Goal: Task Accomplishment & Management: Complete application form

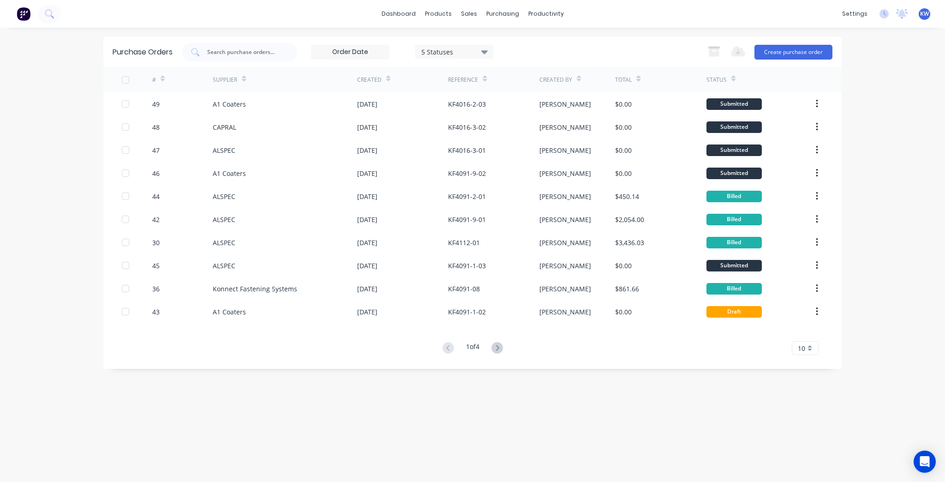
click at [390, 6] on div "dashboard products sales purchasing productivity dashboard products Product Cat…" at bounding box center [472, 14] width 945 height 28
click at [391, 12] on link "dashboard" at bounding box center [398, 14] width 43 height 14
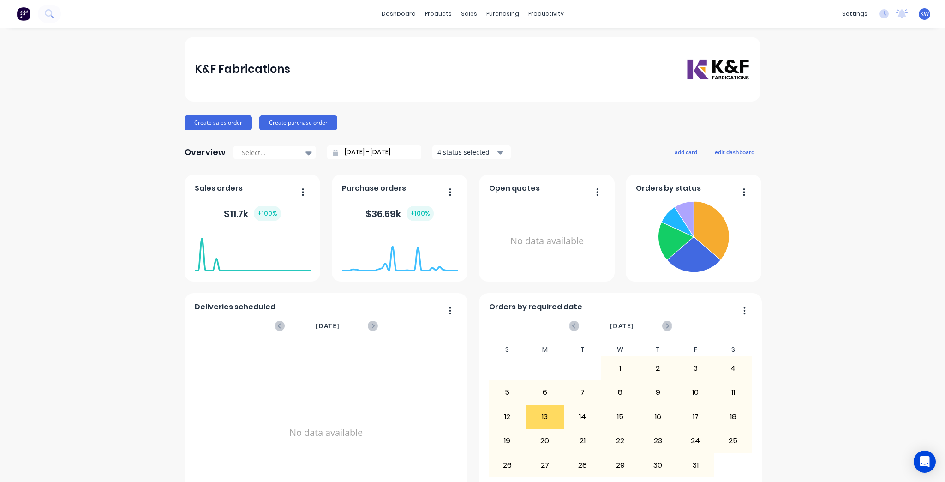
click at [829, 222] on div "K&F Fabrications Create sales order Create purchase order Overview Select... 13…" at bounding box center [472, 278] width 945 height 482
click at [500, 41] on div at bounding box center [496, 44] width 14 height 8
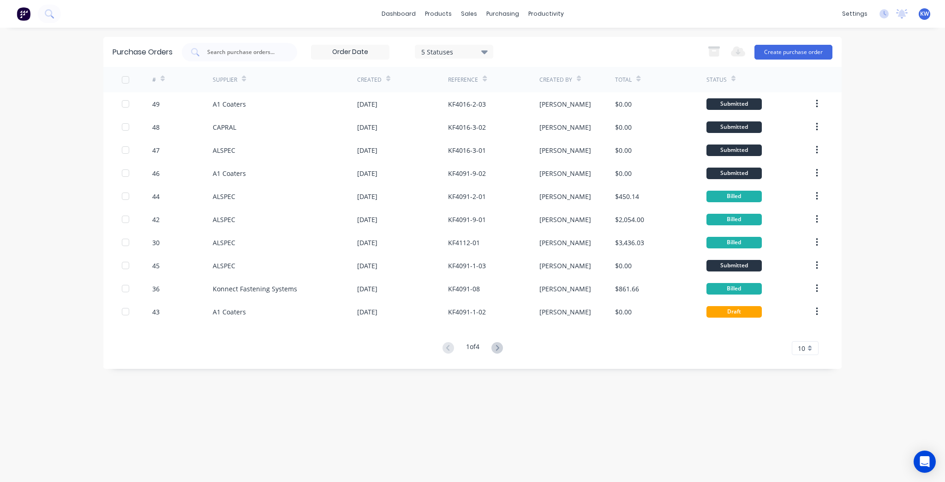
click at [513, 6] on div "dashboard products sales purchasing productivity dashboard products Product Cat…" at bounding box center [472, 14] width 945 height 28
click at [511, 11] on div "purchasing" at bounding box center [503, 14] width 42 height 14
click at [534, 41] on div "Purchase Orders" at bounding box center [532, 44] width 49 height 8
click at [673, 425] on div "Purchase Orders 5 Statuses 5 Statuses Export to Excel (XLSX) Create purchase or…" at bounding box center [472, 254] width 738 height 435
click at [876, 76] on div "dashboard products sales purchasing productivity dashboard products Product Cat…" at bounding box center [472, 241] width 945 height 482
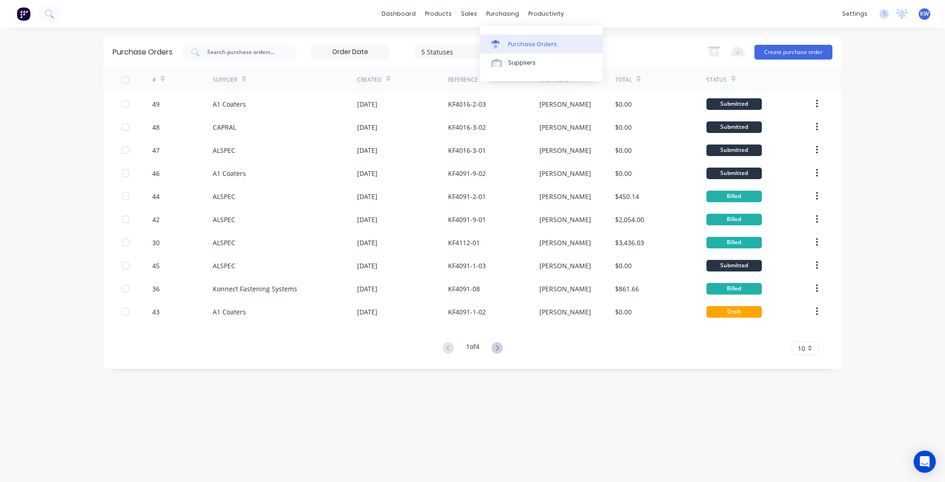
click at [519, 37] on link "Purchase Orders" at bounding box center [541, 44] width 122 height 18
click at [407, 12] on link "dashboard" at bounding box center [398, 14] width 43 height 14
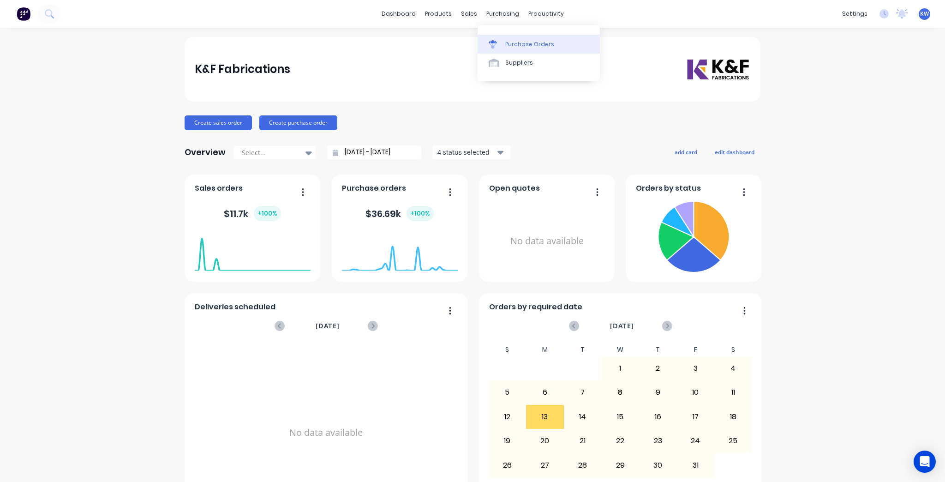
click at [506, 39] on link "Purchase Orders" at bounding box center [538, 44] width 122 height 18
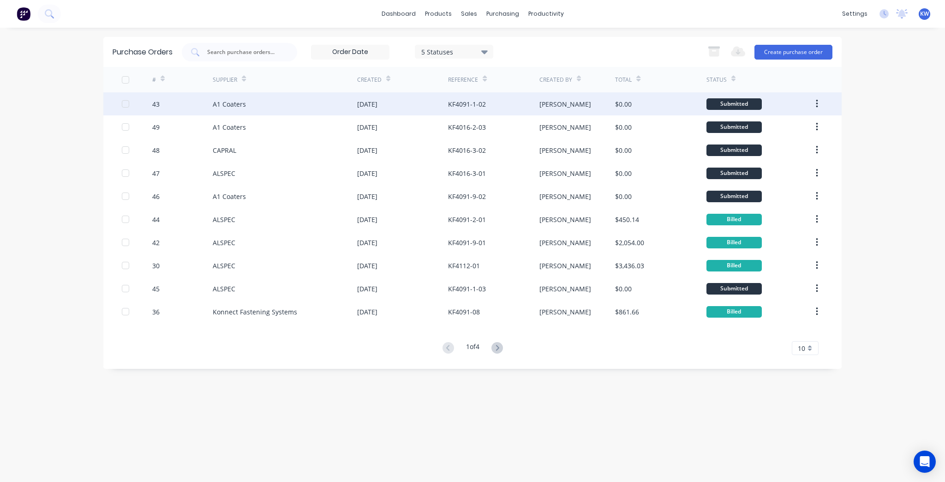
click at [649, 97] on div "$0.00" at bounding box center [660, 103] width 91 height 23
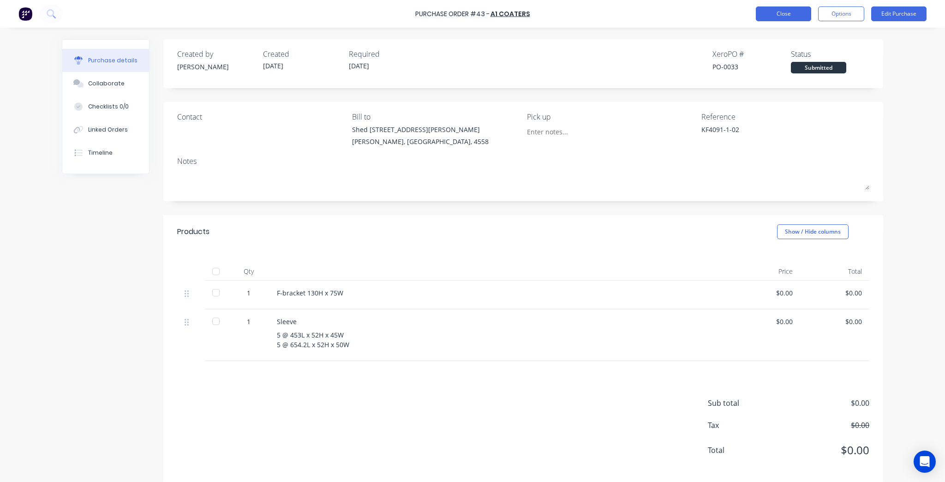
click at [796, 13] on button "Close" at bounding box center [783, 13] width 55 height 15
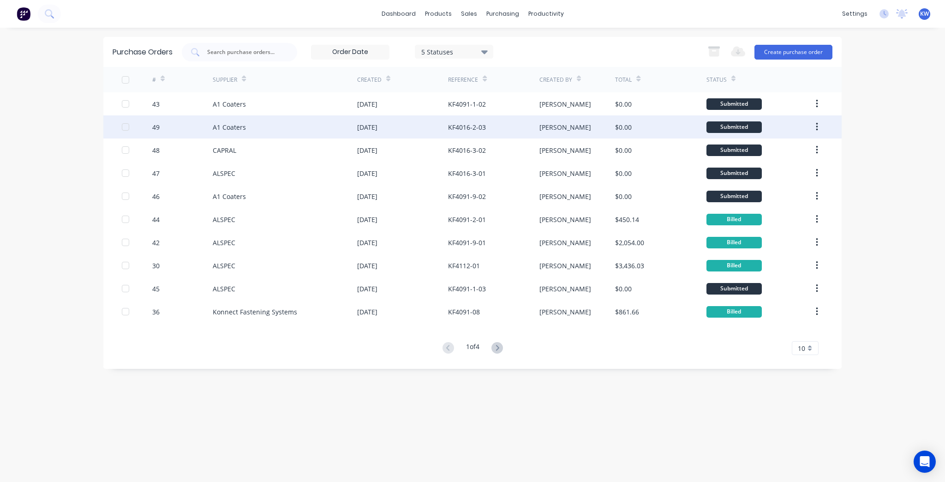
click at [481, 136] on div "KF4016-2-03" at bounding box center [493, 126] width 91 height 23
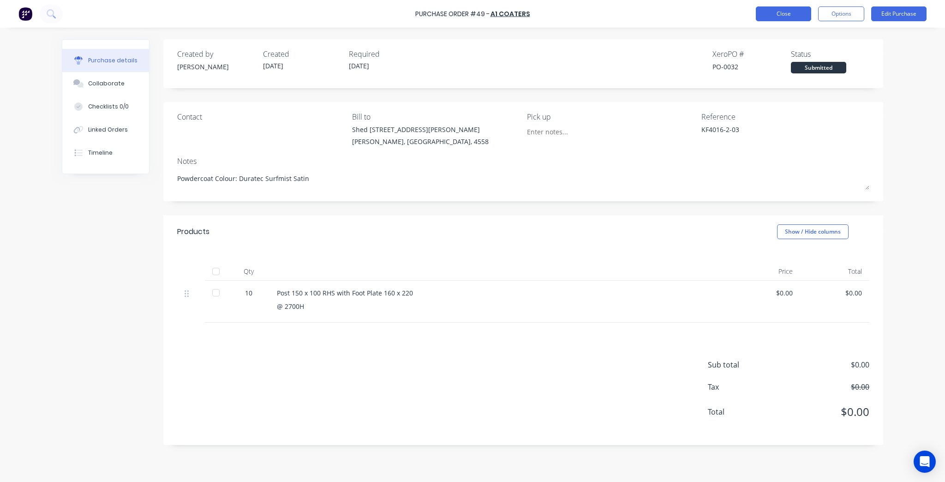
click at [781, 12] on button "Close" at bounding box center [783, 13] width 55 height 15
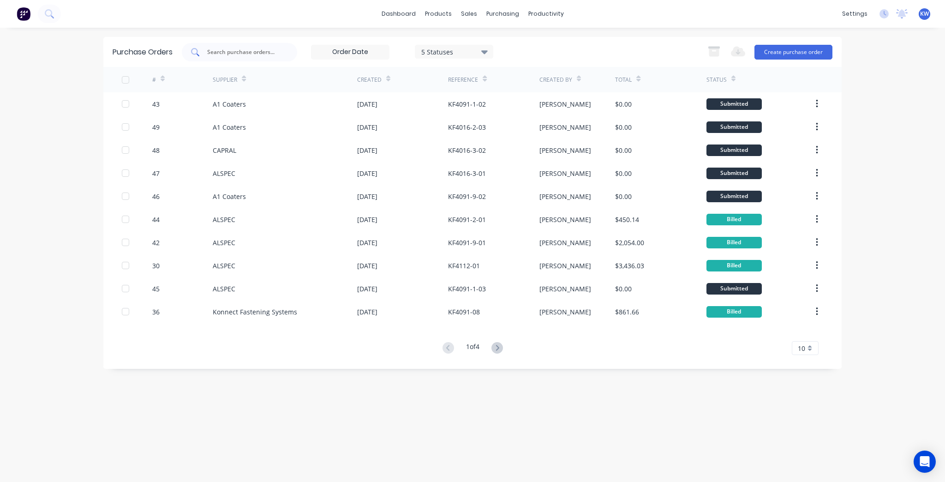
click at [220, 59] on div at bounding box center [239, 52] width 115 height 18
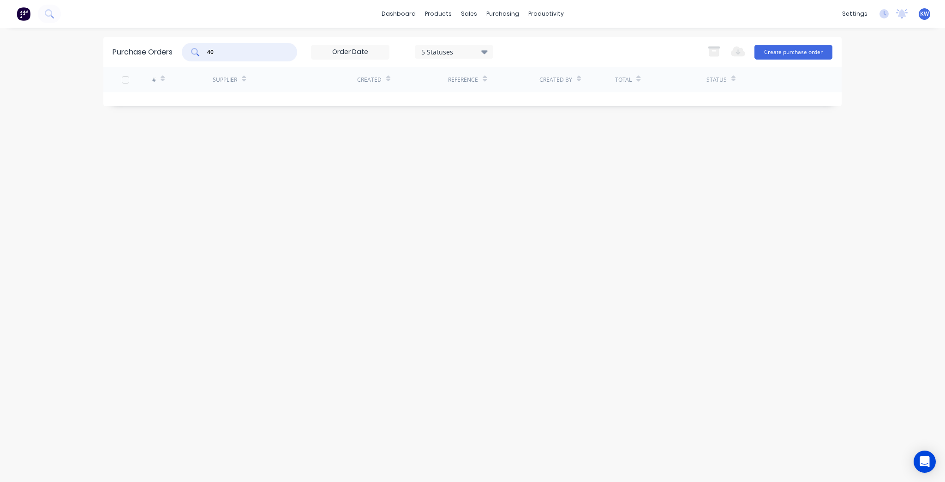
type input "4"
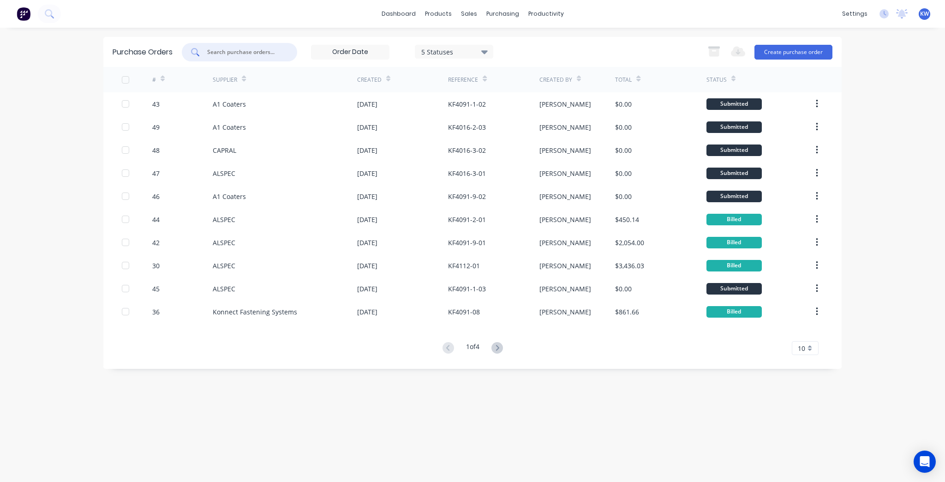
click at [256, 50] on input "text" at bounding box center [244, 52] width 77 height 9
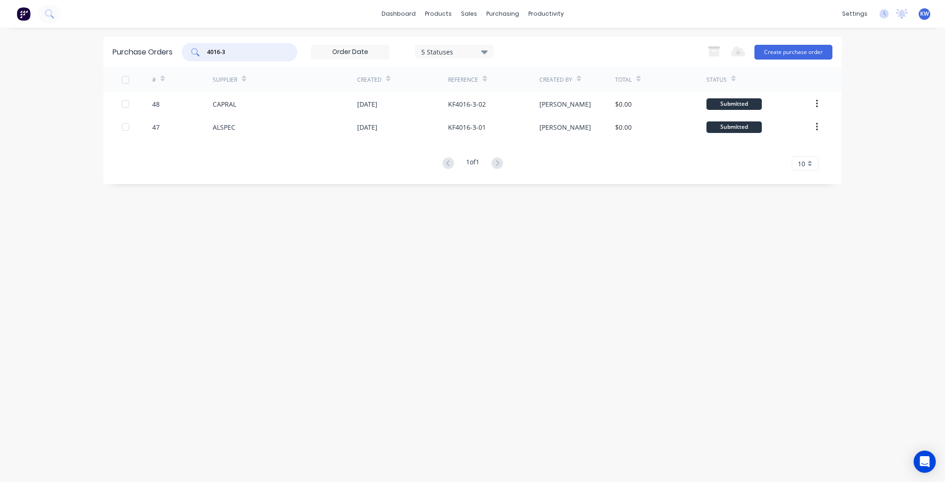
type input "4016-3"
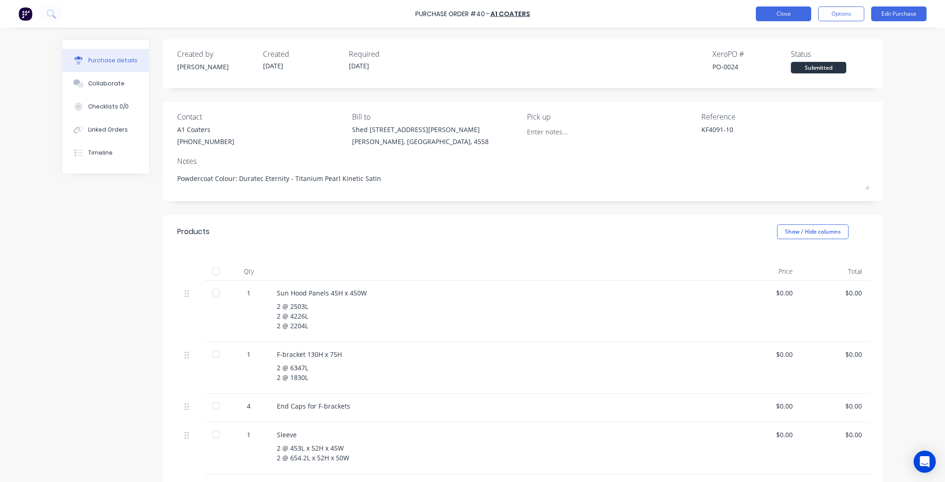
click at [804, 9] on button "Close" at bounding box center [783, 13] width 55 height 15
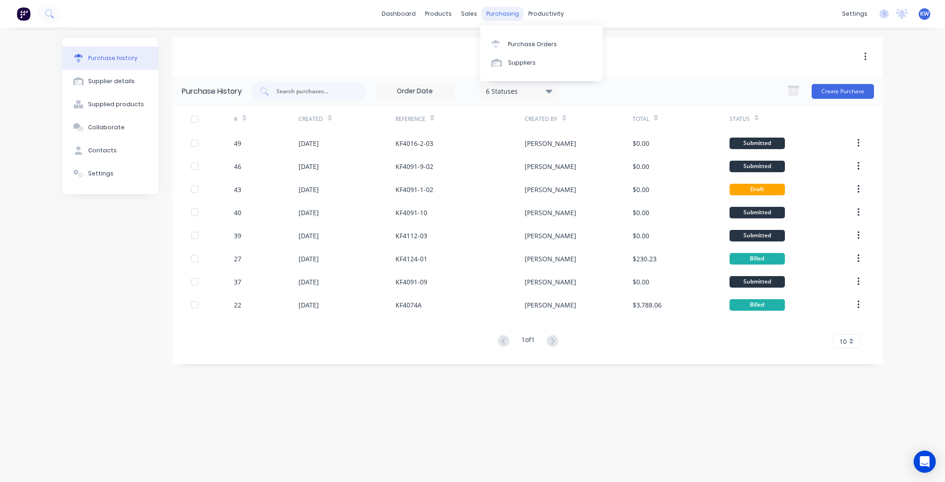
click at [491, 8] on div "purchasing" at bounding box center [503, 14] width 42 height 14
click at [507, 39] on link "Purchase Orders" at bounding box center [541, 44] width 122 height 18
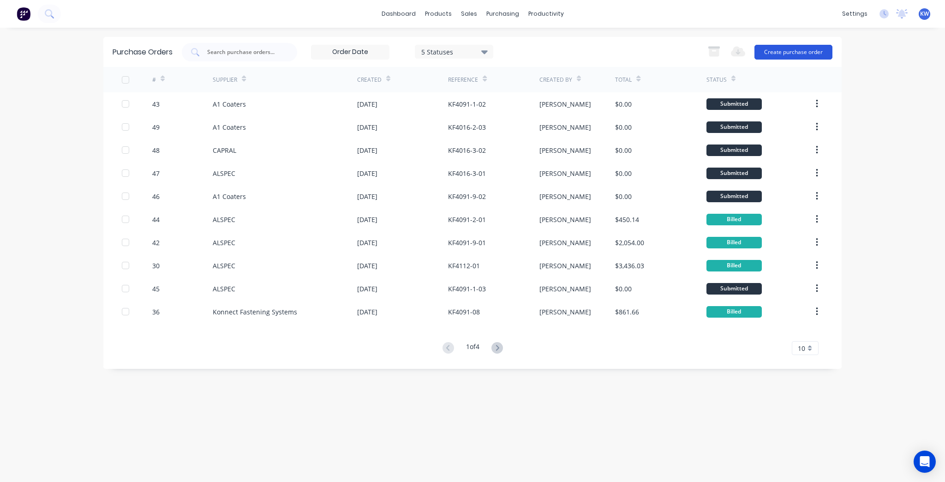
click at [801, 48] on button "Create purchase order" at bounding box center [793, 52] width 78 height 15
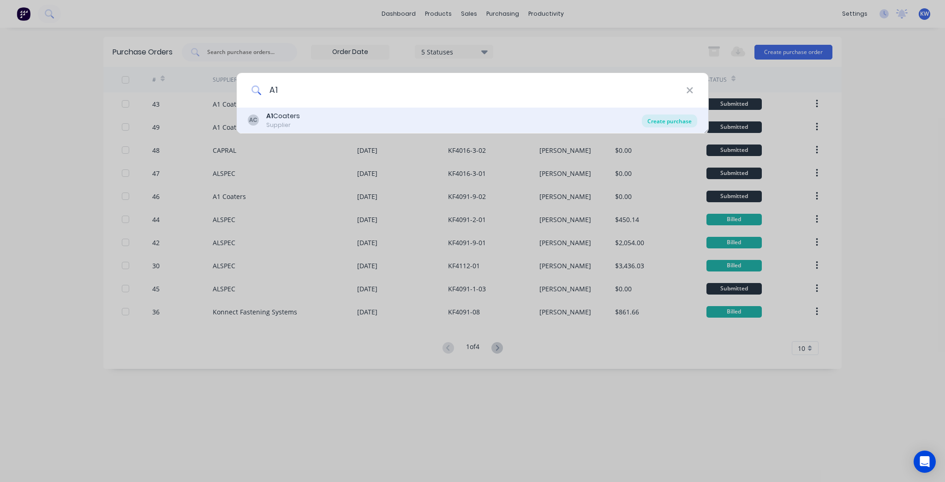
type input "A1"
click at [658, 125] on div "Create purchase" at bounding box center [669, 120] width 55 height 13
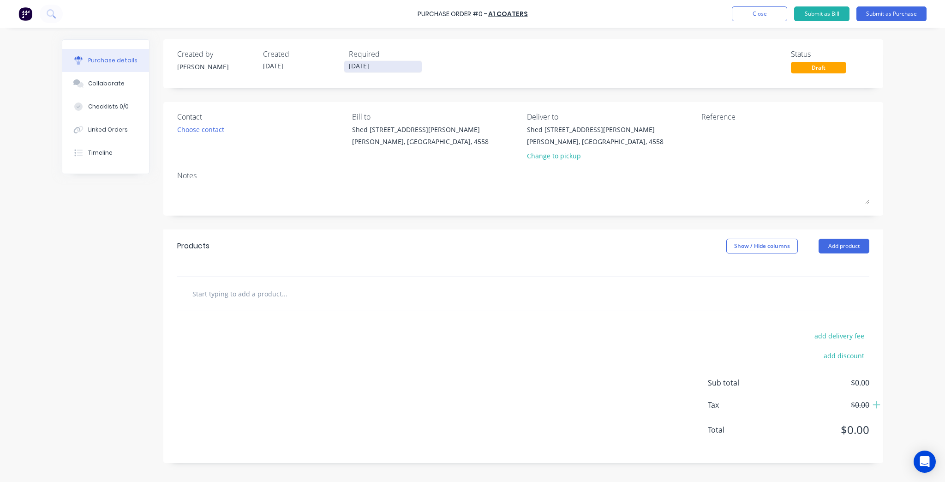
click at [358, 64] on input "14/10/25" at bounding box center [382, 67] width 77 height 12
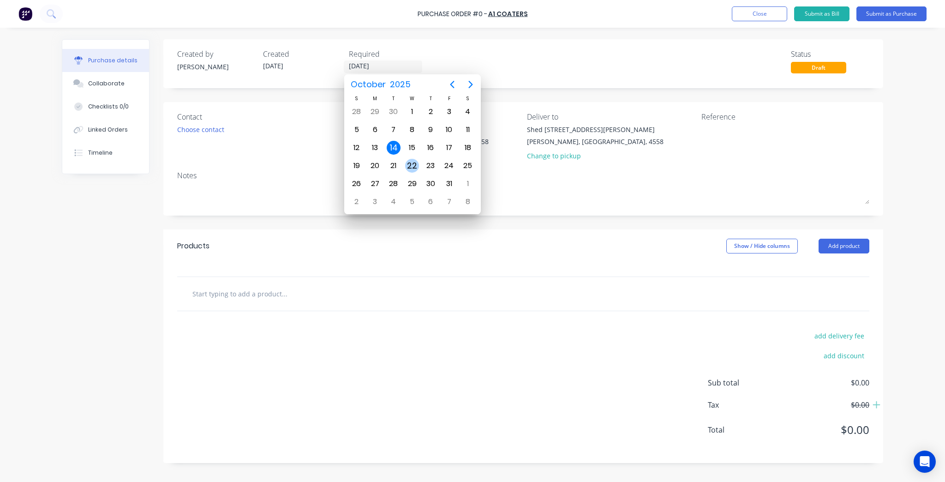
click at [411, 164] on div "22" at bounding box center [412, 166] width 14 height 14
type input "22/10/25"
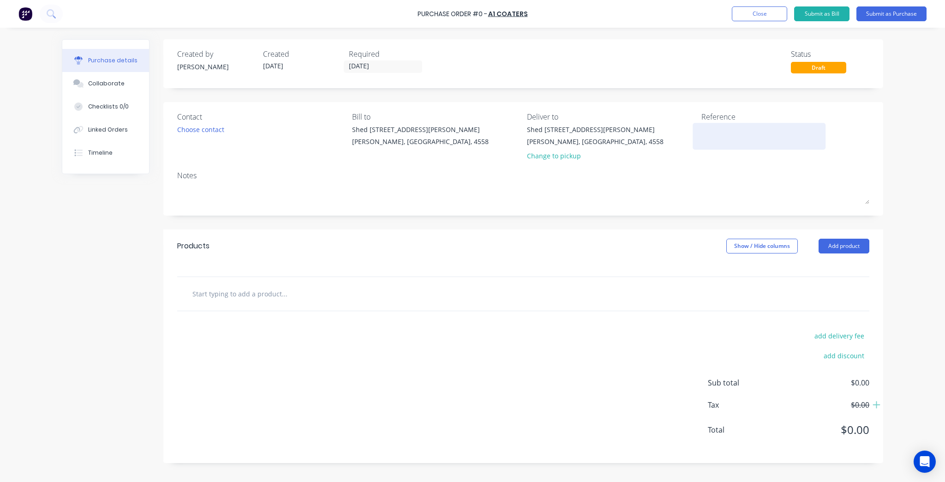
click at [741, 140] on textarea at bounding box center [758, 135] width 115 height 21
type textarea "KF4016-1"
type textarea "x"
type textarea "KF4016-1"
click at [569, 159] on div "Change to pickup" at bounding box center [595, 156] width 137 height 10
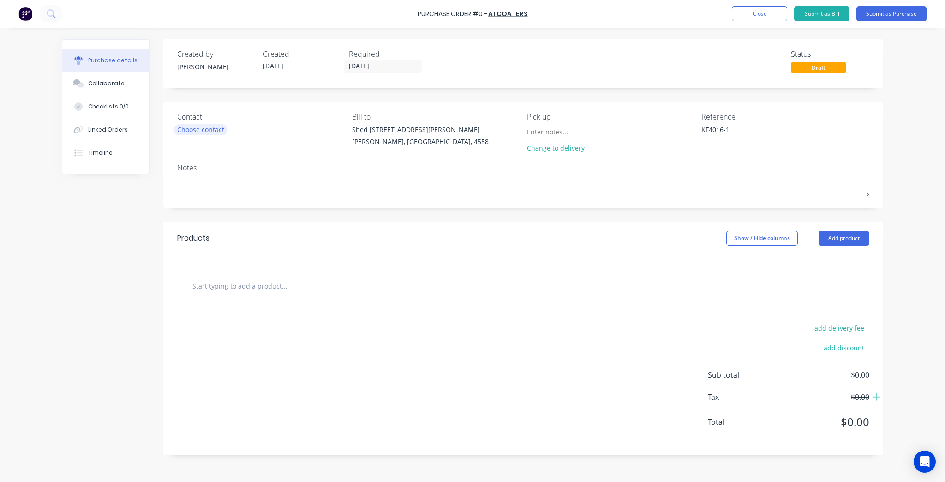
click at [198, 131] on div "Choose contact" at bounding box center [200, 130] width 47 height 10
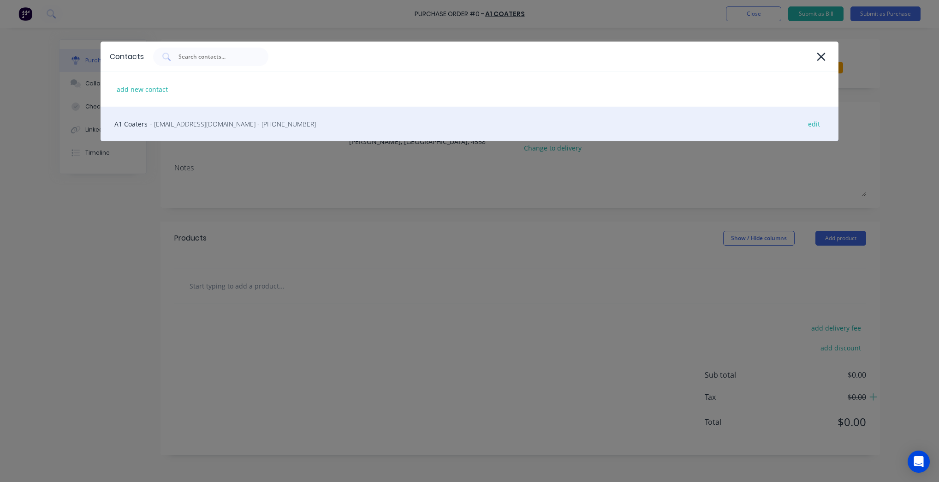
click at [192, 131] on div "A1 Coaters - accounts@a1coaters.com.au - (07) 5493 2622 edit" at bounding box center [470, 124] width 738 height 35
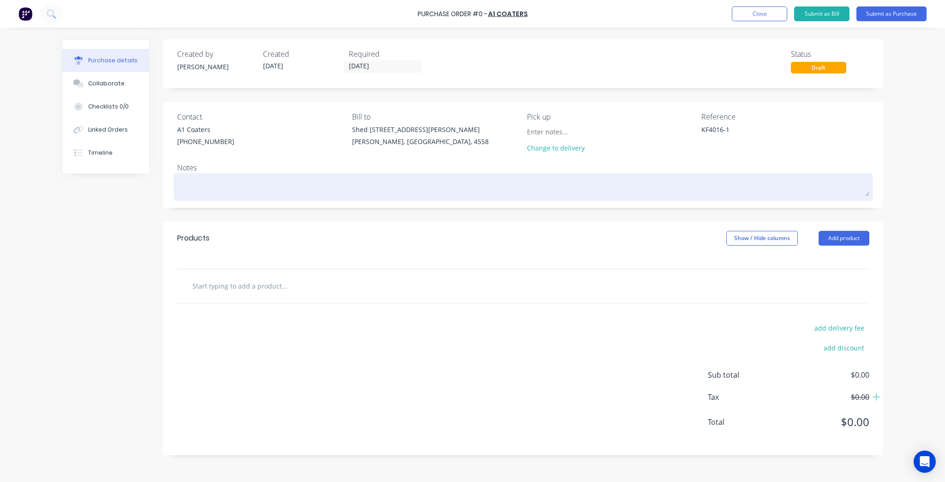
click at [501, 184] on textarea at bounding box center [523, 185] width 692 height 21
type textarea "x"
type textarea "P"
type textarea "x"
type textarea "Po"
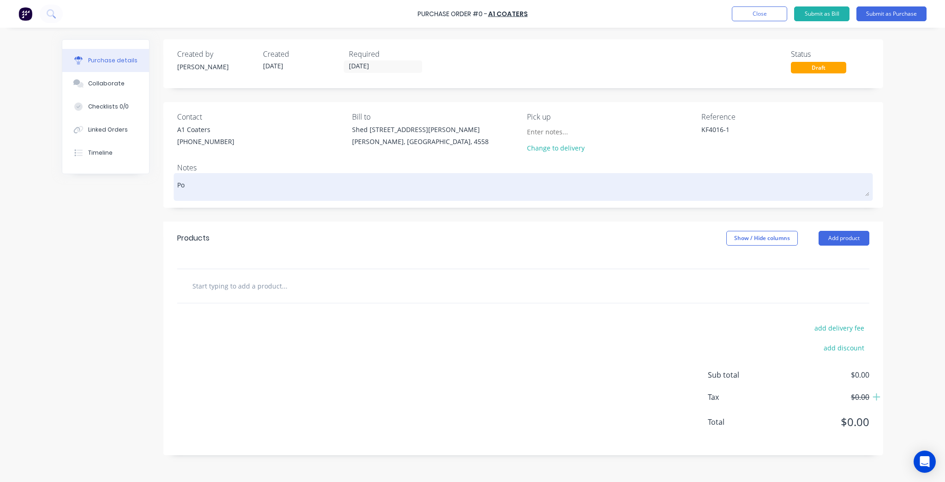
type textarea "x"
type textarea "Pow"
type textarea "x"
type textarea "Powd"
type textarea "x"
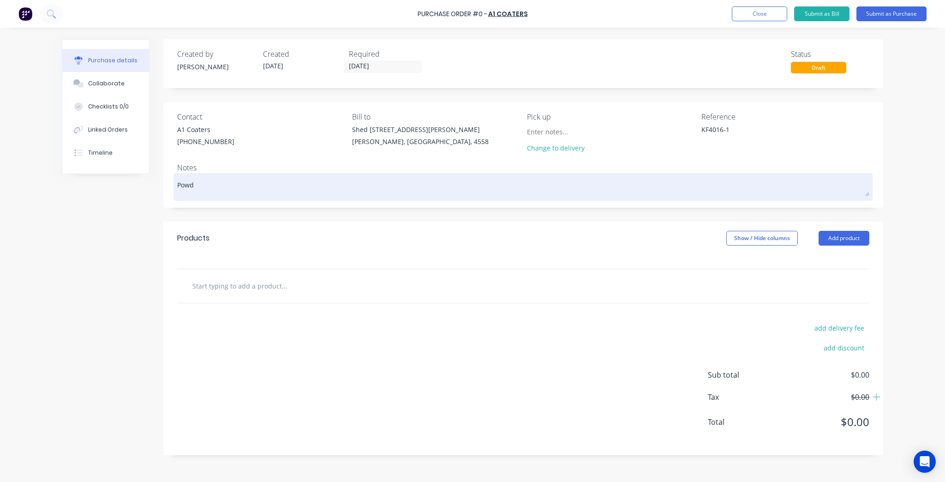
type textarea "Powde"
type textarea "x"
type textarea "Powder"
type textarea "x"
type textarea "Powderc"
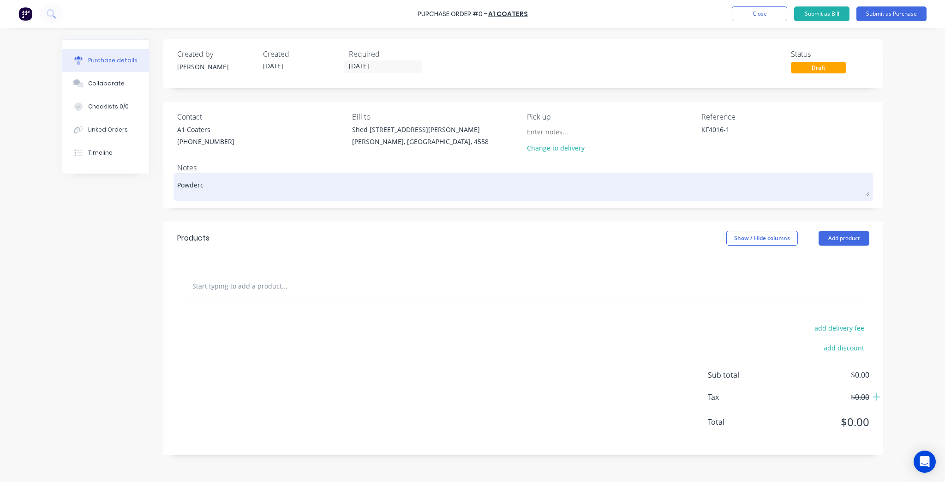
type textarea "x"
type textarea "Powderco"
type textarea "x"
type textarea "Powdercoa"
type textarea "x"
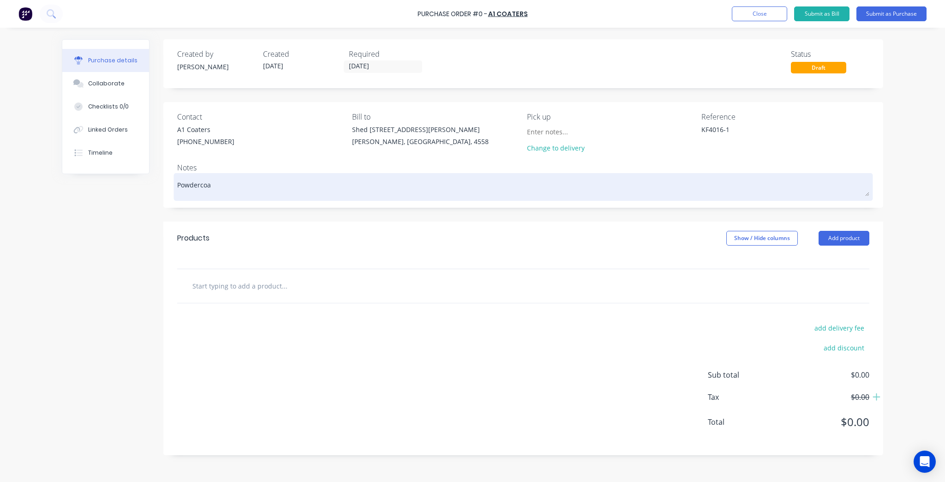
type textarea "Powdercoat"
type textarea "x"
type textarea "Powdercoat"
type textarea "x"
type textarea "Powdercoat C"
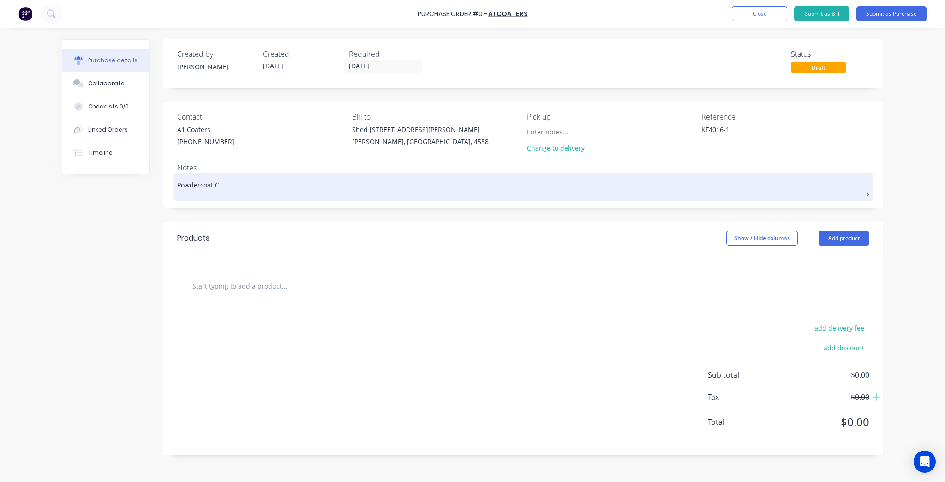
type textarea "x"
type textarea "Powdercoat Co"
type textarea "x"
type textarea "Powdercoat Col"
type textarea "x"
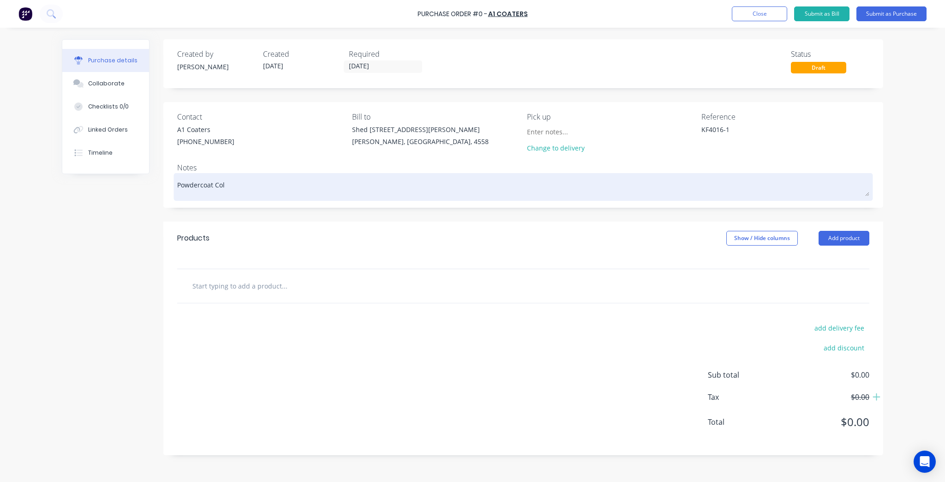
type textarea "Powdercoat Colo"
type textarea "x"
type textarea "Powdercoat Colou"
type textarea "x"
type textarea "Powdercoat Colour"
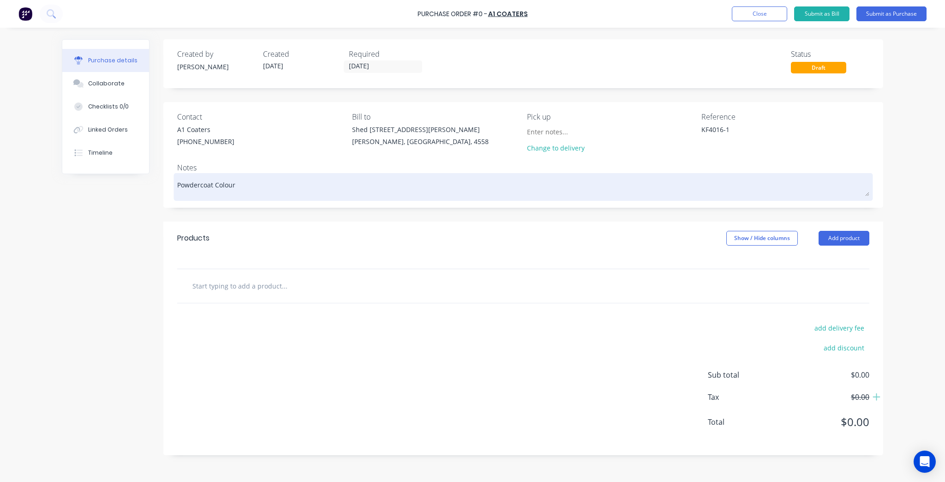
type textarea "x"
type textarea "Powdercoat Colour:"
type textarea "x"
type textarea "Powdercoat Colour:"
type textarea "x"
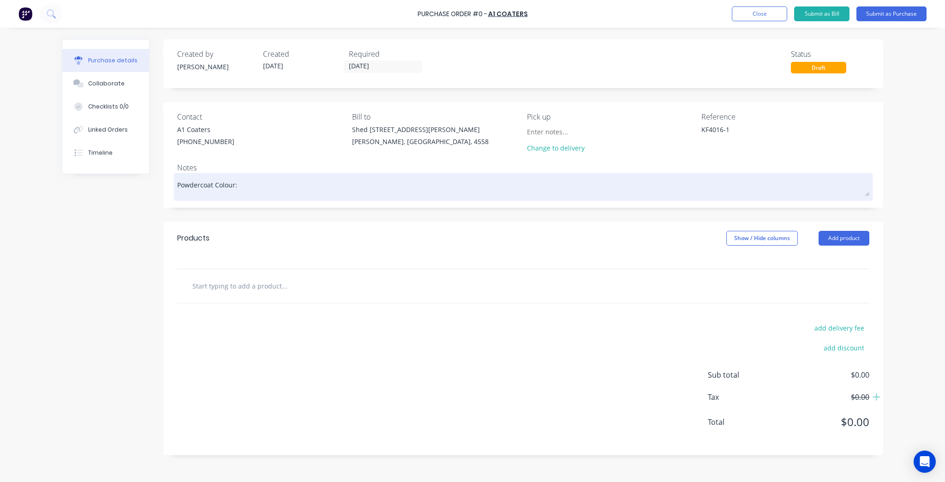
type textarea "Powdercoat Colour: D"
type textarea "x"
type textarea "Powdercoat Colour: Du"
type textarea "x"
type textarea "Powdercoat Colour: Dura"
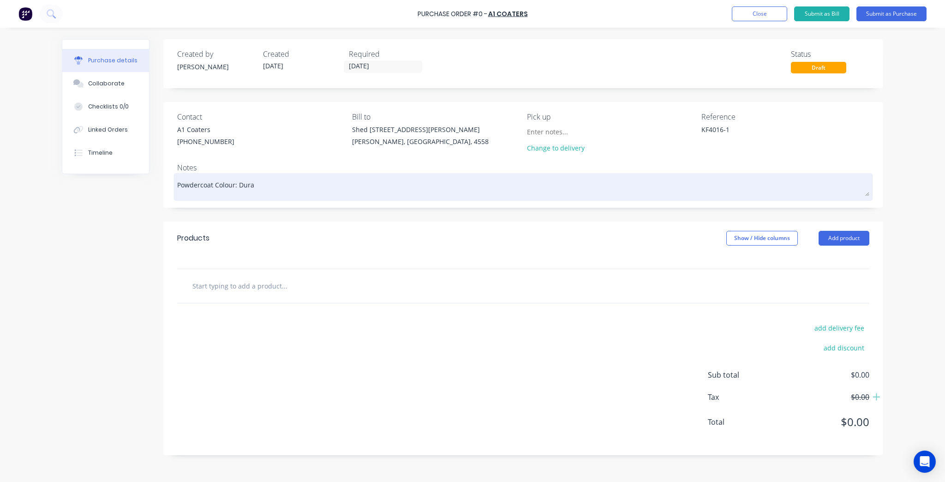
type textarea "x"
type textarea "Powdercoat Colour: Durat"
type textarea "x"
type textarea "Powdercoat Colour: Durate"
type textarea "x"
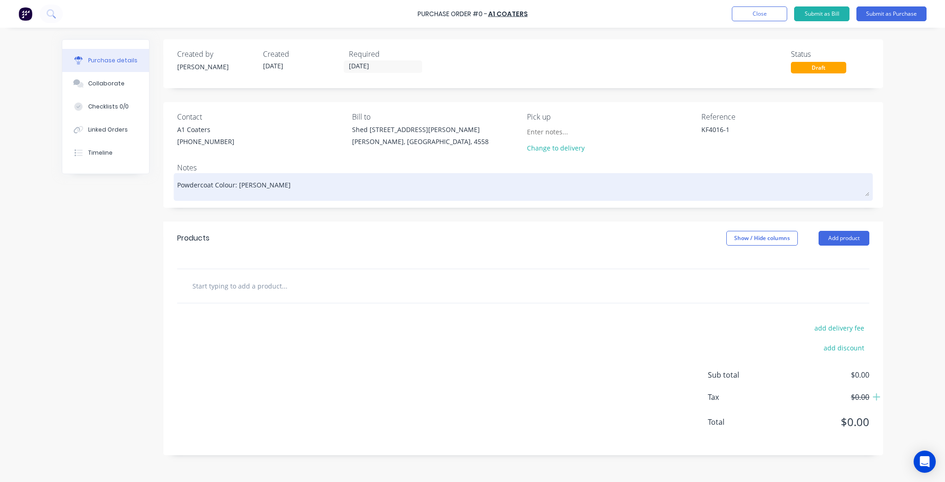
type textarea "Powdercoat Colour: Duratec"
type textarea "x"
type textarea "Powdercoat Colour: Duratec"
type textarea "x"
type textarea "Powdercoat Colour: Duratec Z"
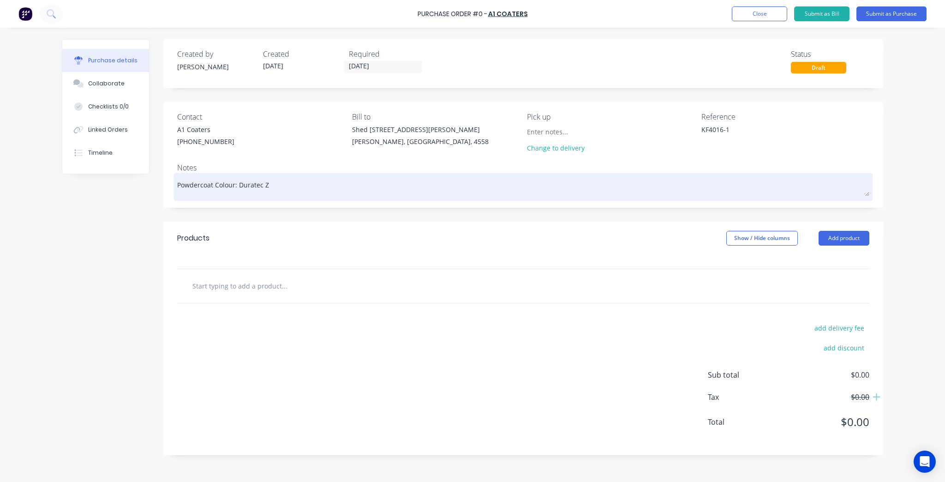
type textarea "x"
type textarea "Powdercoat Colour: Duratec Ze"
type textarea "x"
type textarea "Powdercoat Colour: Duratec Zeu"
type textarea "x"
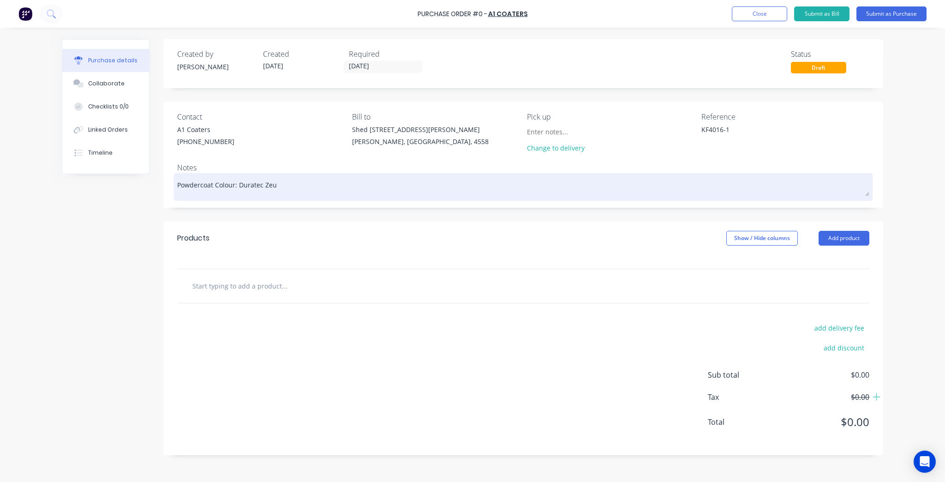
type textarea "Powdercoat Colour: Duratec Zeus"
type textarea "x"
type textarea "Powdercoat Colour: Duratec Zeus"
type textarea "x"
type textarea "Powdercoat Colour: Duratec Zeus P"
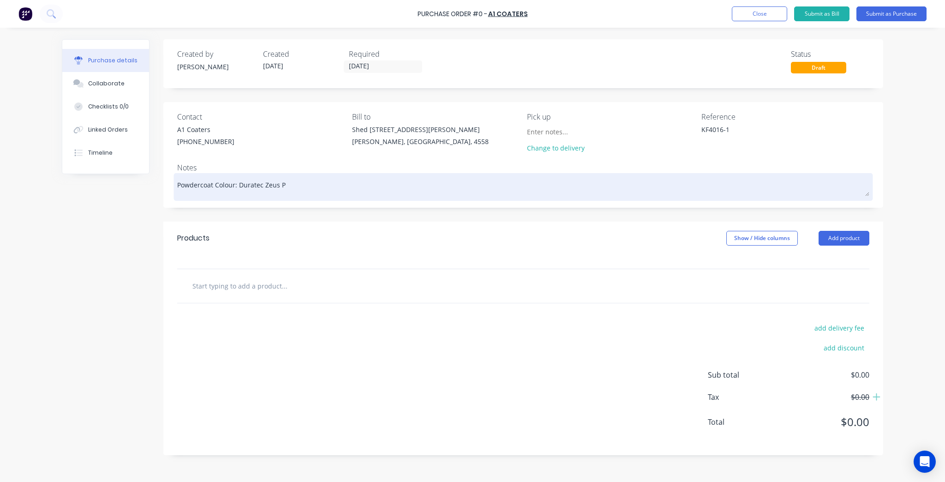
type textarea "x"
type textarea "Powdercoat Colour: Duratec Zeus Pa"
type textarea "x"
type textarea "Powdercoat Colour: Duratec Zeus Pal"
type textarea "x"
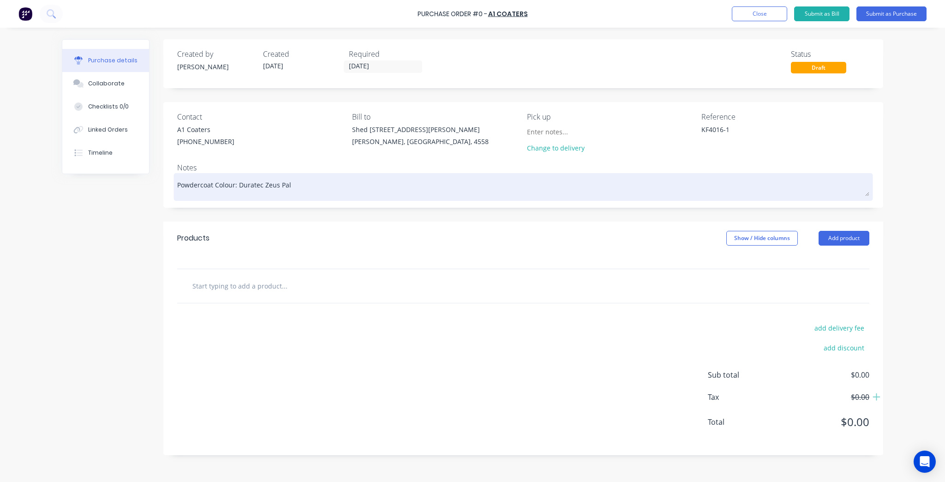
type textarea "Powdercoat Colour: Duratec Zeus Pale"
type textarea "x"
type textarea "Powdercoat Colour: Duratec Zeus Pale"
type textarea "x"
type textarea "Powdercoat Colour: Duratec Zeus Pale E"
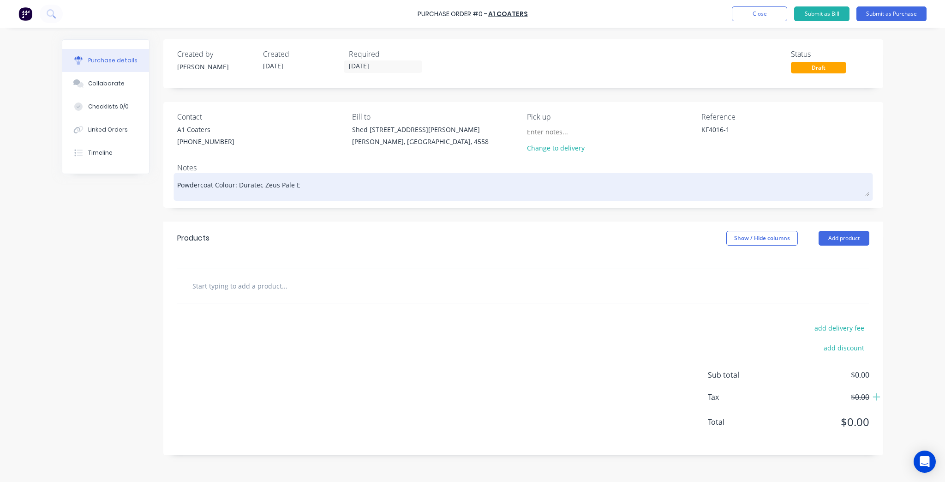
type textarea "x"
type textarea "Powdercoat Colour: Duratec Zeus Pale Eu"
type textarea "x"
type textarea "Powdercoat Colour: Duratec Zeus Pale Euc"
type textarea "x"
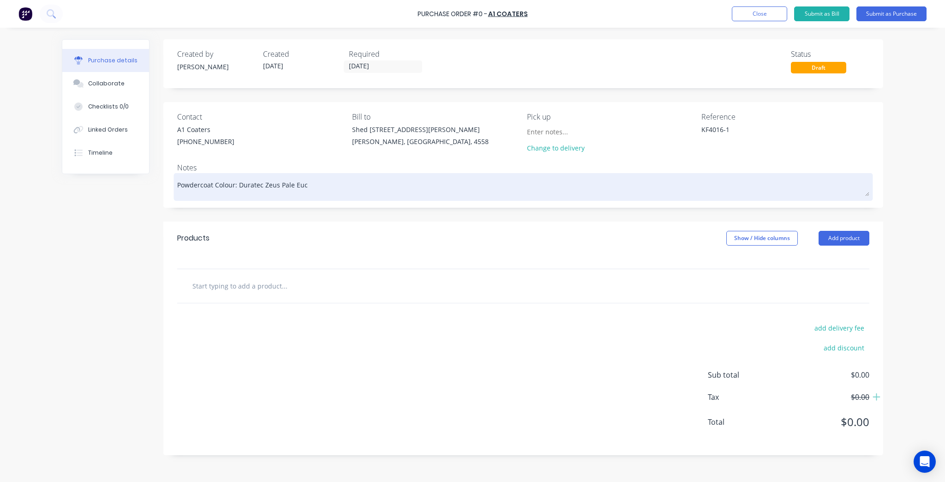
type textarea "Powdercoat Colour: Duratec Zeus Pale Euca"
type textarea "x"
type textarea "Powdercoat Colour: Duratec Zeus Pale Eucal"
type textarea "x"
type textarea "Powdercoat Colour: Duratec Zeus Pale Eucaly"
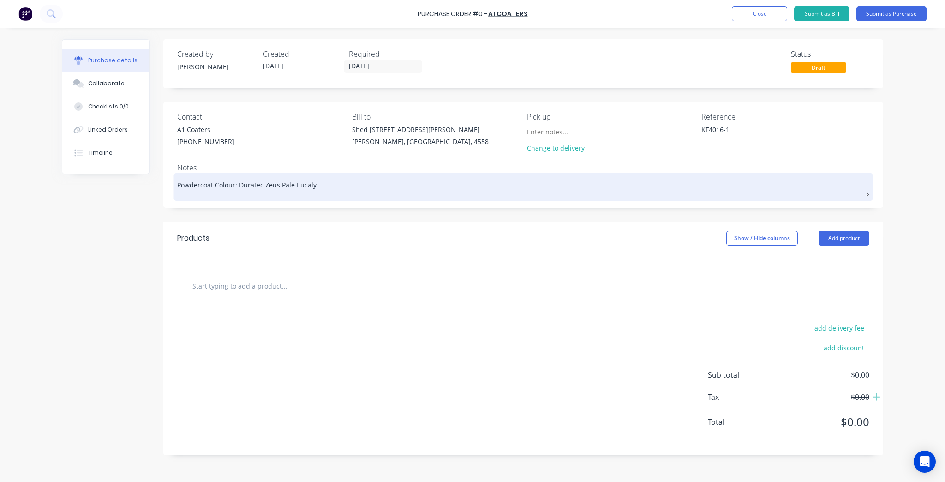
type textarea "x"
type textarea "Powdercoat Colour: Duratec Zeus Pale Eucalyp"
type textarea "x"
type textarea "Powdercoat Colour: Duratec Zeus Pale Eucalypt"
type textarea "x"
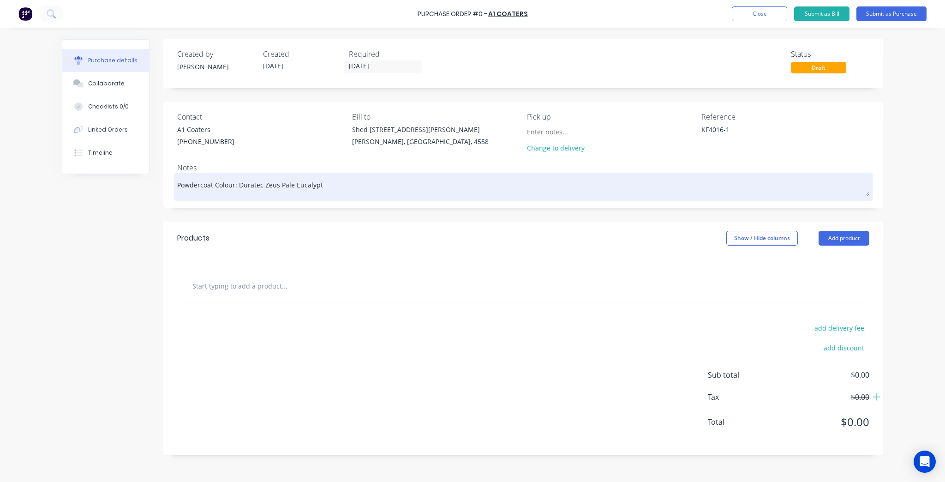
type textarea "Powdercoat Colour: Duratec Zeus Pale Eucalypt"
type textarea "x"
type textarea "Powdercoat Colour: Duratec Zeus Pale Eucalypt S"
type textarea "x"
type textarea "Powdercoat Colour: Duratec Zeus Pale Eucalypt Sa"
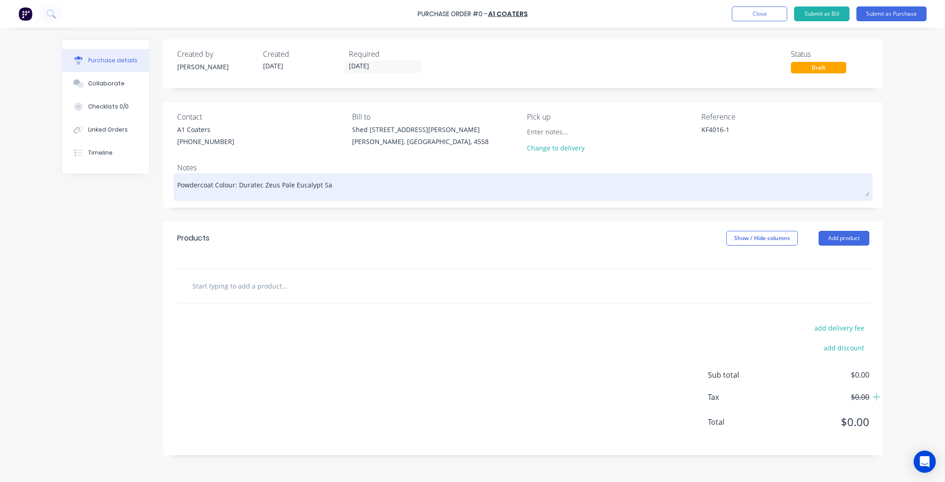
type textarea "x"
type textarea "Powdercoat Colour: Duratec Zeus Pale Eucalypt Sat"
type textarea "x"
type textarea "Powdercoat Colour: Duratec Zeus Pale Eucalypt Sati"
type textarea "x"
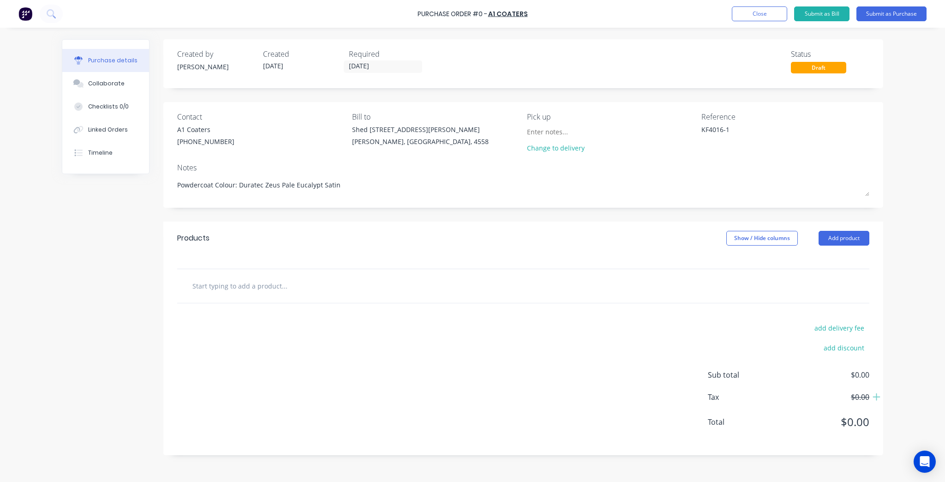
type textarea "Powdercoat Colour: Duratec Zeus Pale Eucalypt Satin"
type textarea "x"
type textarea "Powdercoat Colour: Duratec Zeus Pale Eucalypt Satin"
click at [280, 251] on div "Products Show / Hide columns Add product" at bounding box center [523, 237] width 720 height 33
click at [753, 142] on textarea "KF4016-1" at bounding box center [758, 135] width 115 height 21
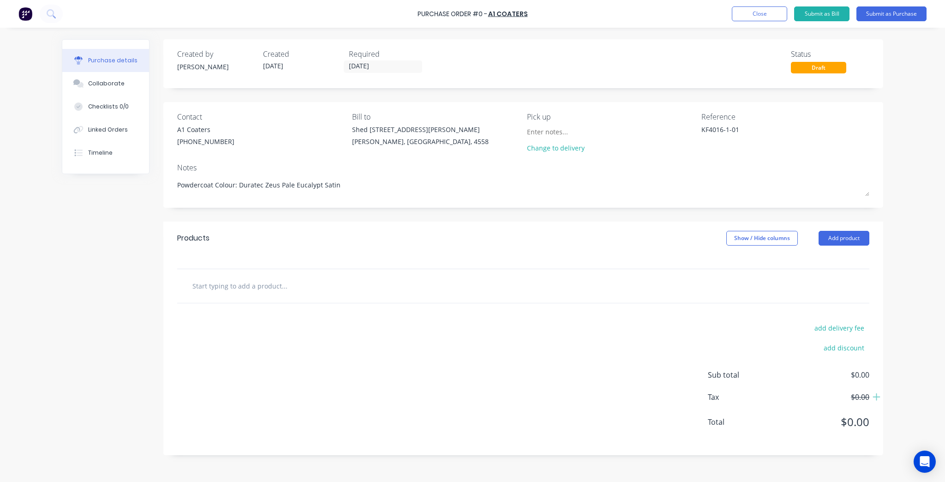
type textarea "KF4016-1-01"
type textarea "x"
type textarea "KF4016-1-"
click at [755, 136] on textarea "KF4016-1-" at bounding box center [758, 135] width 115 height 21
type textarea "x"
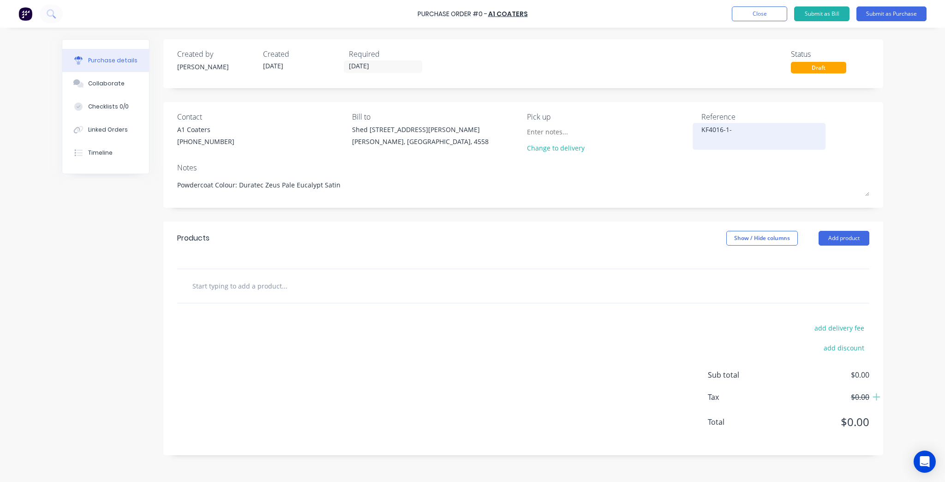
type textarea "KF4016-1-0"
type textarea "x"
type textarea "KF4016-1-01"
click at [910, 178] on div "Purchase Order #0 - A1 Coaters Add product Close Submit as Bill Submit as Purch…" at bounding box center [472, 241] width 945 height 482
click at [338, 308] on div "add delivery fee add discount Sub total $0.00 Tax $0.00 Total $0.00" at bounding box center [523, 379] width 720 height 152
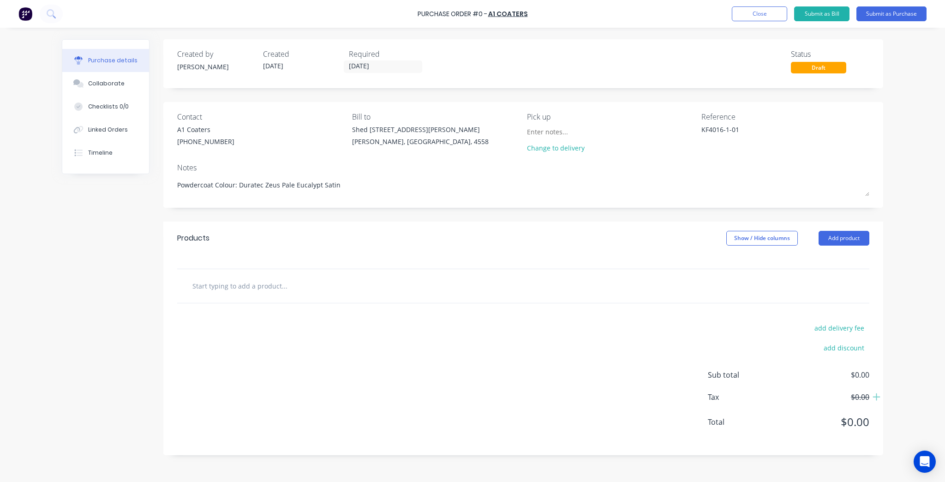
click at [291, 277] on input "text" at bounding box center [284, 285] width 185 height 18
type textarea "x"
type input "W"
type textarea "x"
type input "Wi"
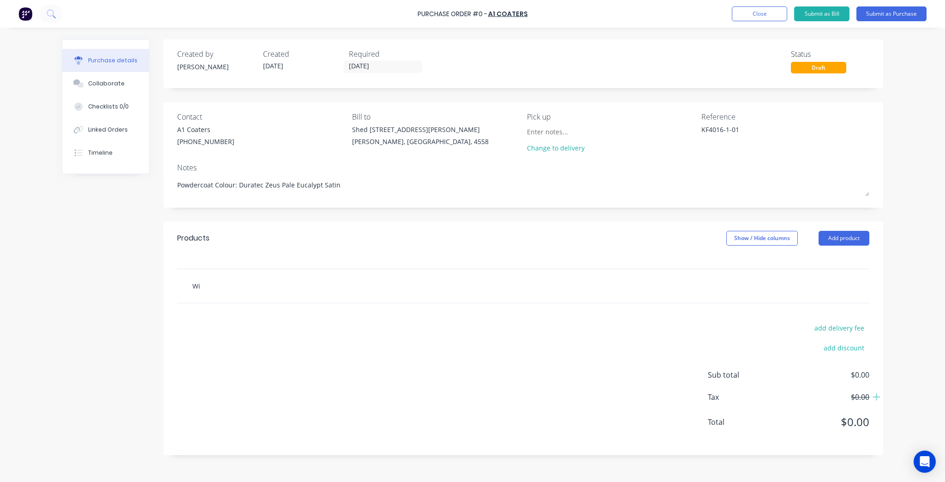
type textarea "x"
type input "Win"
type textarea "x"
type input "Wind"
type textarea "x"
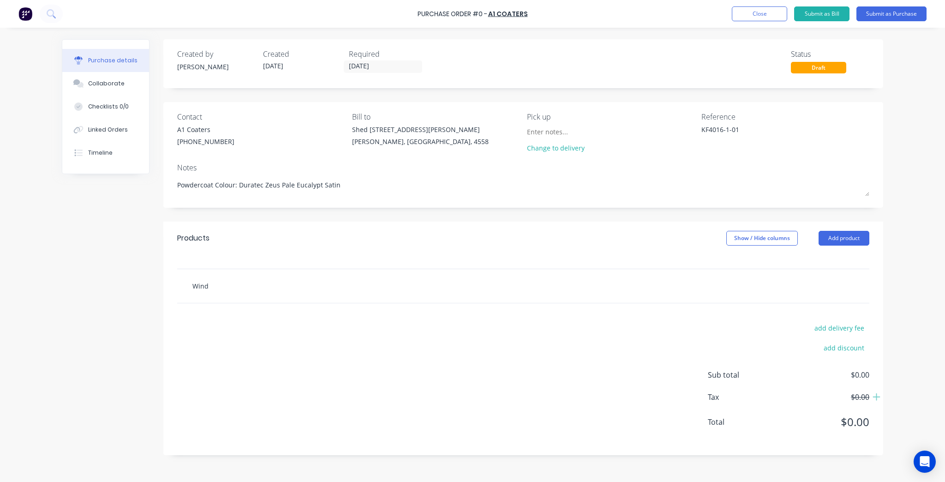
type input "Windo"
type textarea "x"
type input "Window"
type textarea "x"
type input "Window"
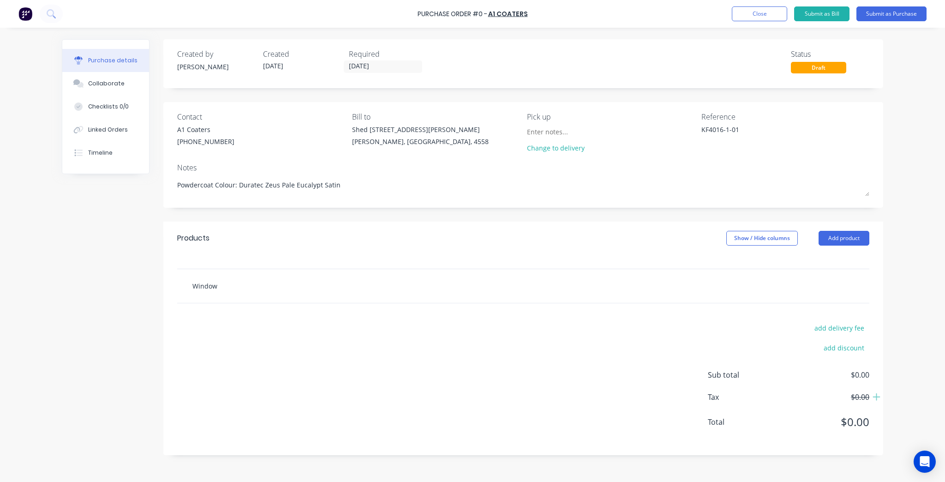
type textarea "x"
type input "Window H"
type textarea "x"
type input "Window Ho"
type textarea "x"
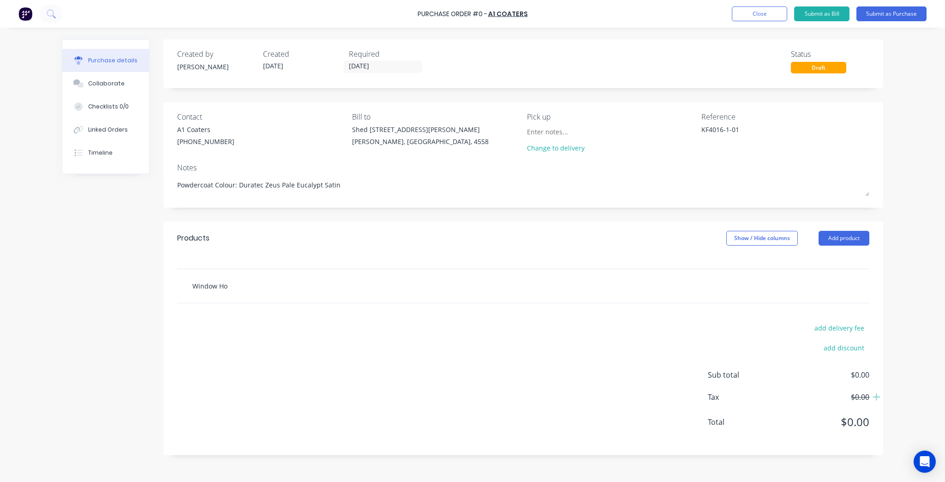
type input "Window Hoo"
type textarea "x"
type input "Window Hood"
type textarea "x"
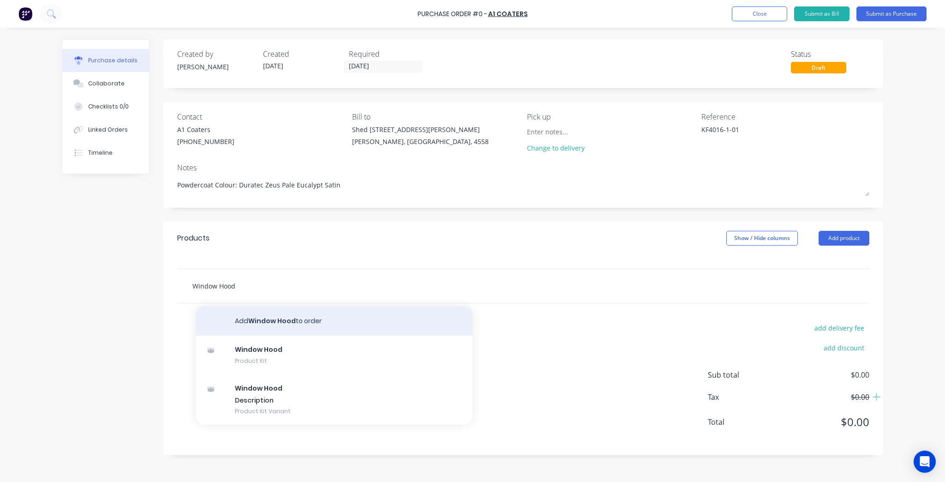
type input "Window Hood"
click at [286, 318] on button "Add Window Hood to order" at bounding box center [334, 321] width 277 height 30
type textarea "x"
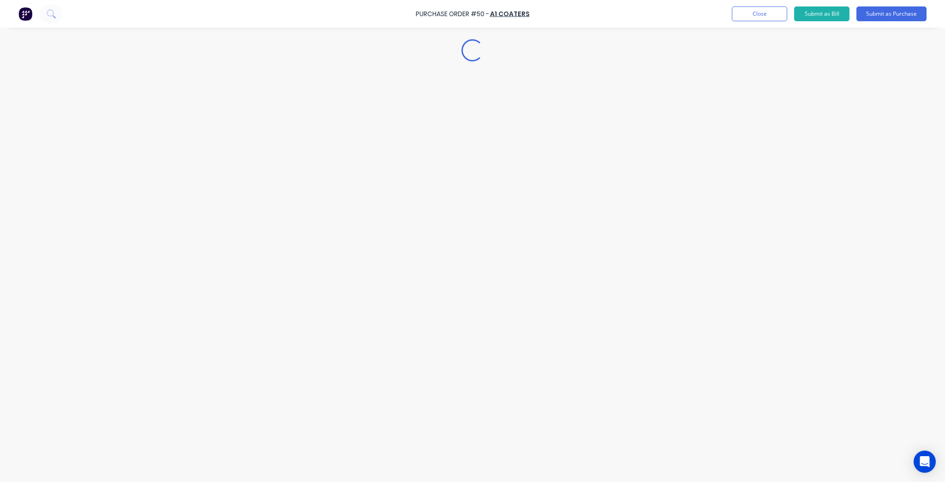
click at [286, 318] on div "Loading..." at bounding box center [473, 226] width 840 height 435
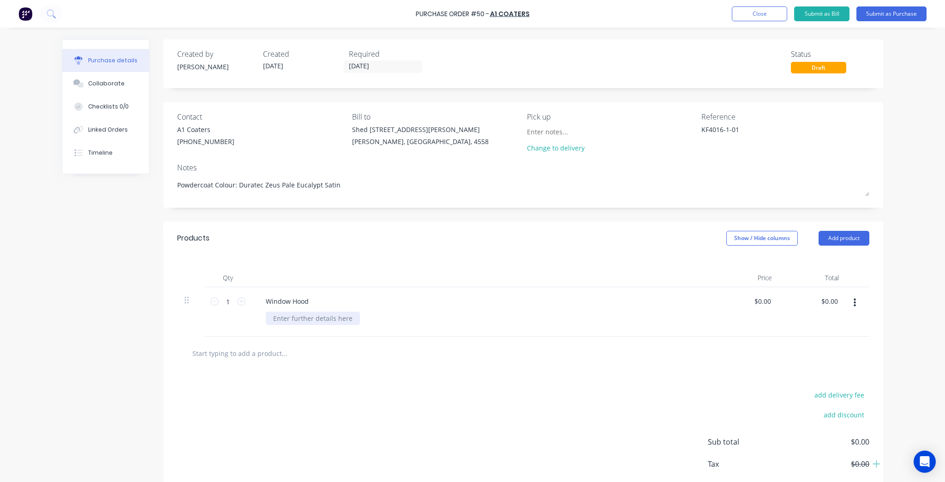
click at [286, 318] on div at bounding box center [313, 317] width 94 height 13
type textarea "x"
click at [303, 341] on div "Hood Plank 5996L x 3x Channel @ 600L x" at bounding box center [305, 327] width 78 height 33
click at [307, 317] on div "Hood Plank 5996L x 3x Channel @ 600L x" at bounding box center [305, 327] width 78 height 33
click at [290, 334] on div "Hood Plank @ 5996L x 3x Channel @ 600L x" at bounding box center [307, 327] width 82 height 33
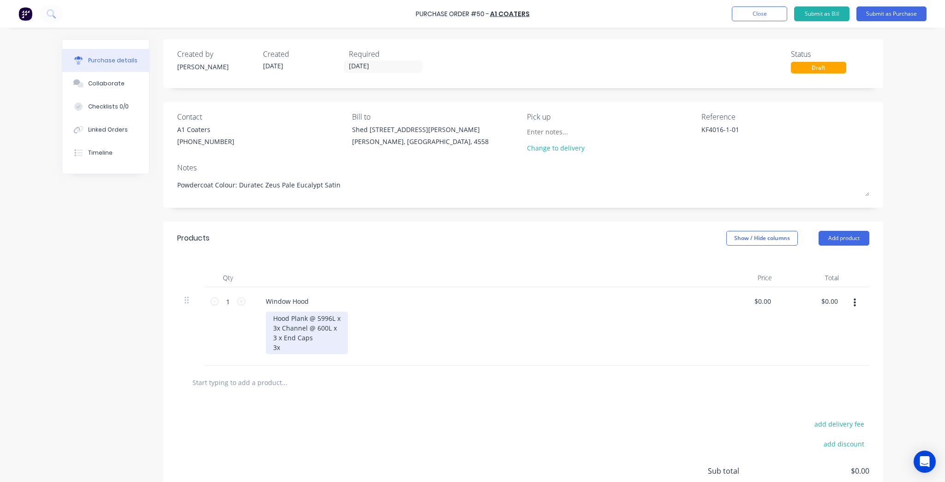
click at [277, 336] on div "Hood Plank @ 5996L x 3x Channel @ 600L x 3 x End Caps 3x" at bounding box center [307, 332] width 82 height 42
click at [299, 344] on div "Hood Plank @ 5996L x 3x Channel @ 600L x 3x End Caps 3x" at bounding box center [307, 332] width 82 height 42
click at [325, 354] on div "Hood Plank @ 5996L x 3x Channel @ 600L x 3x End Caps 3x Fins @ 3x Bracket @" at bounding box center [308, 337] width 84 height 52
click at [334, 358] on div "Hood Plank @ 5996L x 3x Channel @ 600L x 3x End Caps 3x Fins @ 3x Bracket @ 354…" at bounding box center [308, 337] width 84 height 52
click at [460, 376] on div at bounding box center [523, 392] width 692 height 34
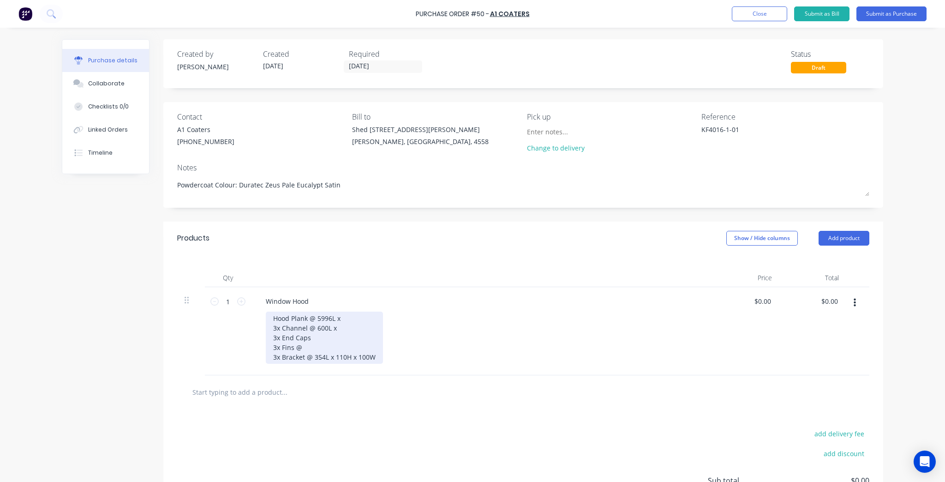
click at [326, 338] on div "Hood Plank @ 5996L x 3x Channel @ 600L x 3x End Caps 3x Fins @ 3x Bracket @ 354…" at bounding box center [324, 337] width 117 height 52
click at [280, 396] on input "text" at bounding box center [284, 391] width 185 height 18
type textarea "x"
type input "W"
type textarea "x"
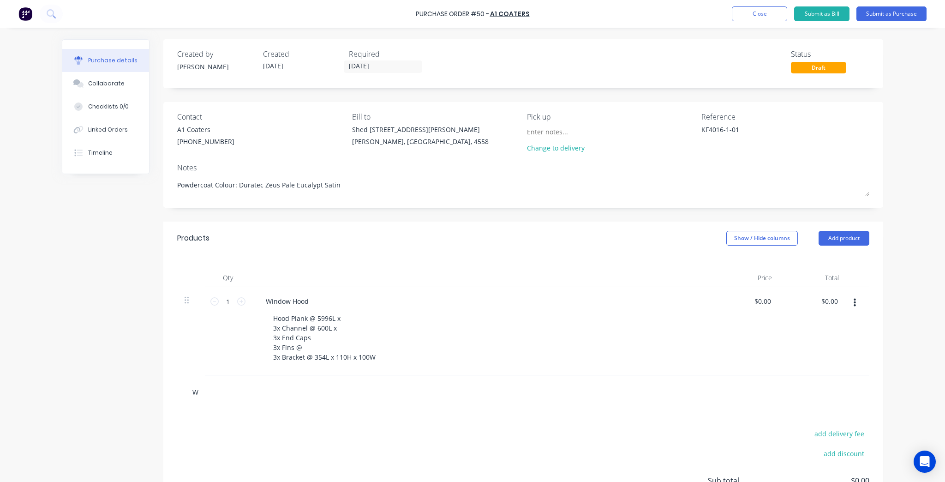
type input "Wi"
type textarea "x"
type input "Win"
type textarea "x"
type input "Wind"
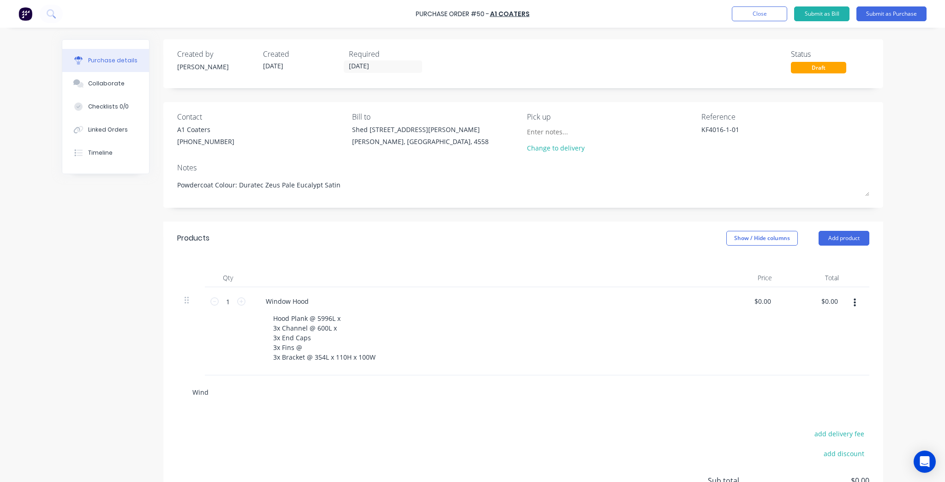
type textarea "x"
type input "Windo"
type textarea "x"
type input "Window"
type textarea "x"
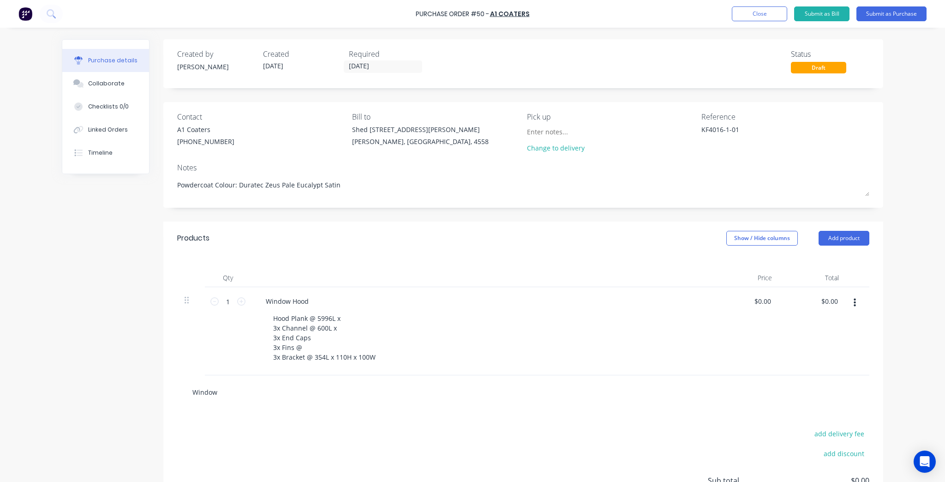
type input "Window"
type textarea "x"
type input "Window H"
type textarea "x"
type input "Window Ho"
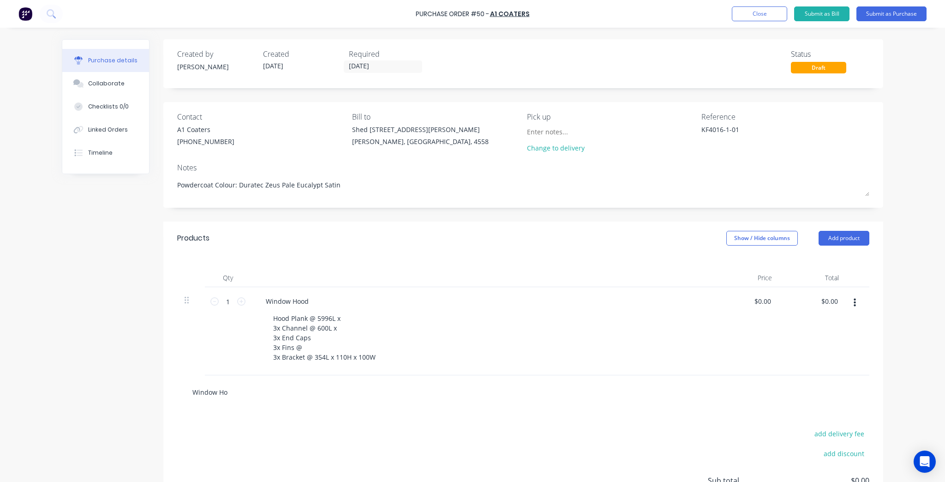
type textarea "x"
type input "Window Hoo"
type textarea "x"
type input "Window Hood"
type textarea "x"
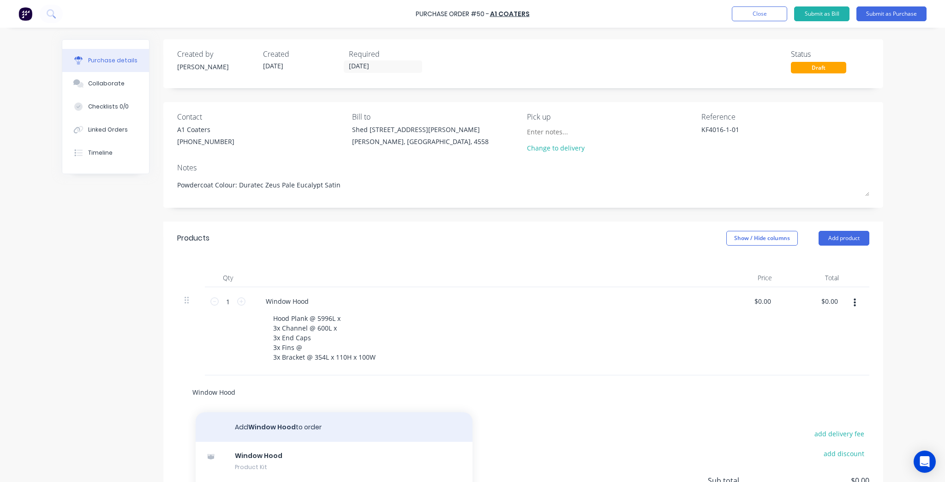
type input "Window Hood"
click at [257, 420] on button "Add Window Hood to order" at bounding box center [334, 427] width 277 height 30
type textarea "x"
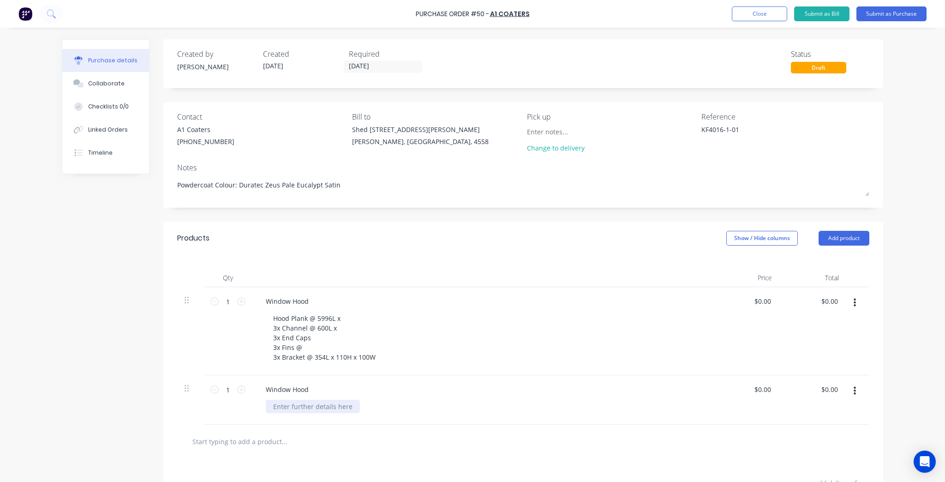
type textarea "x"
click at [303, 403] on div at bounding box center [313, 405] width 94 height 13
click at [303, 444] on div "Hood Plank @ 2x Channel @ 2x End Caps 2x Fins @ 2x Bracket @" at bounding box center [295, 425] width 59 height 52
click at [302, 444] on div "Hood Plank @ 2x Channel @ 2x End Caps 2x Fins @ 2x Bracket @" at bounding box center [295, 425] width 59 height 52
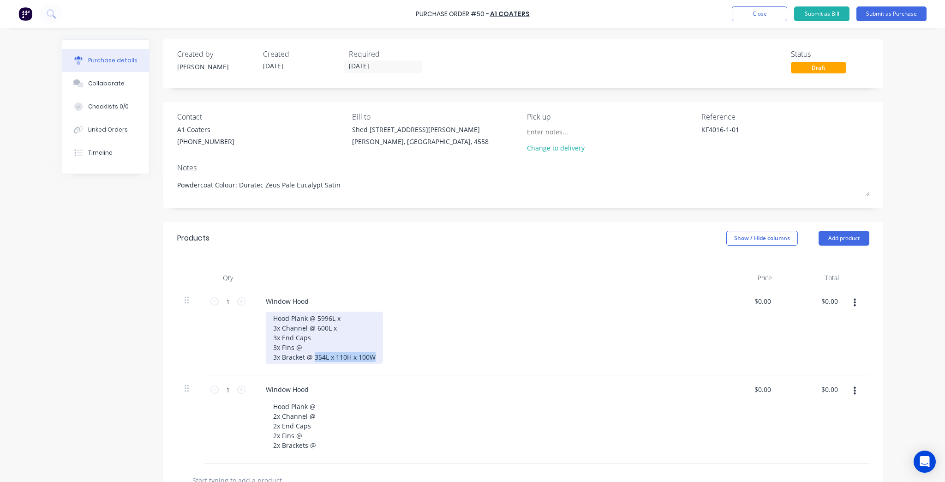
drag, startPoint x: 374, startPoint y: 358, endPoint x: 311, endPoint y: 358, distance: 62.3
click at [311, 358] on div "Hood Plank @ 5996L x 3x Channel @ 600L x 3x End Caps 3x Fins @ 3x Bracket @ 354…" at bounding box center [324, 337] width 117 height 52
copy div "354L x 110H x 100W"
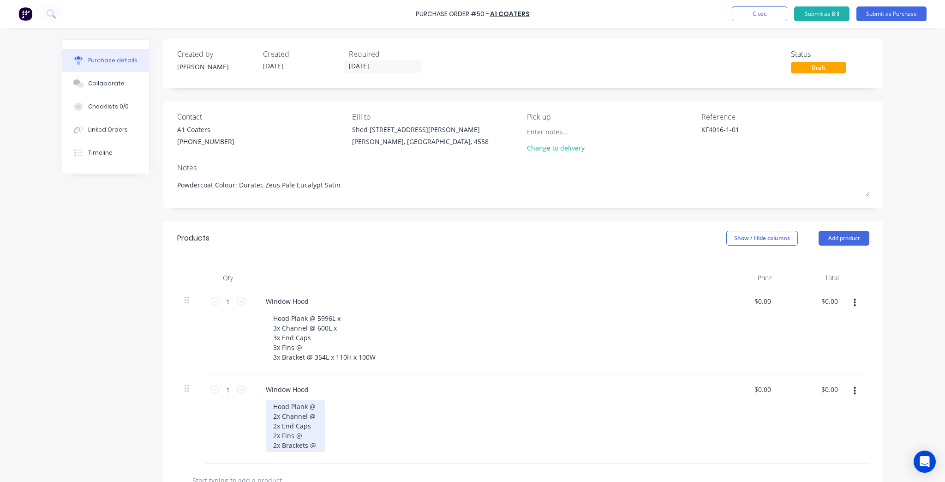
click at [314, 448] on div "Hood Plank @ 2x Channel @ 2x End Caps 2x Fins @ 2x Brackets @" at bounding box center [295, 425] width 59 height 52
click at [355, 435] on div "Hood Plank @ 2x Channel @ 2x End Caps 2x Fins @ 2x Brackets @ 354L x 110H x 100W" at bounding box center [326, 425] width 120 height 52
click at [336, 411] on div "Hood Plank @ 2x Channel @ 2x End Caps 2x Fins @ 2x Brackets @ 354L x 110H x 100W" at bounding box center [326, 425] width 120 height 52
click at [339, 417] on div "Hood Plank @ 2x Channel @ 2x End Caps 2x Fins @ 2x Brackets @ 354L x 110H x 100W" at bounding box center [326, 425] width 120 height 52
click at [318, 406] on div "Hood Plank @ 2x Channel @ 600L 2x End Caps 2x Fins @ 2x Brackets @ 354L x 110H …" at bounding box center [326, 425] width 120 height 52
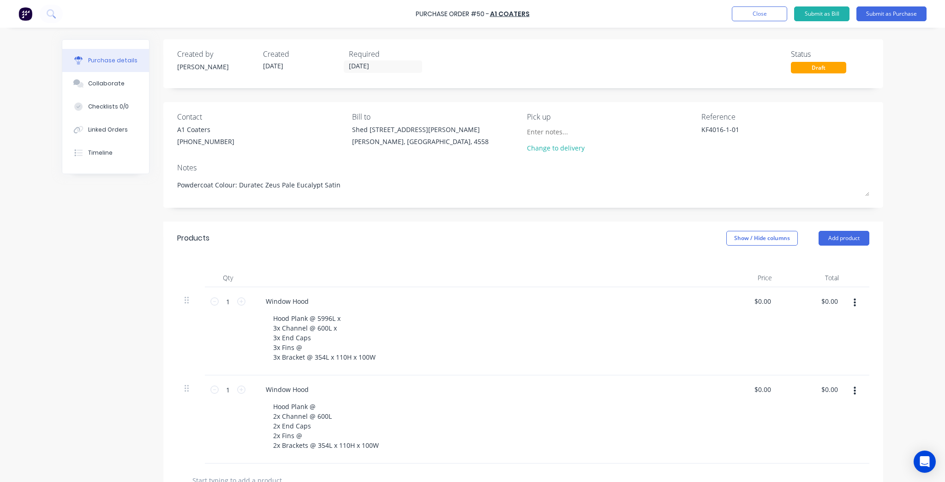
click at [324, 399] on div "Window Hood Hood Plank @ 2x Channel @ 600L 2x End Caps 2x Fins @ 2x Brackets @ …" at bounding box center [481, 419] width 461 height 88
click at [321, 409] on div "Hood Plank @ 2x Channel @ 600L 2x End Caps 2x Fins @ 2x Brackets @ 354L x 110H …" at bounding box center [326, 425] width 120 height 52
click at [328, 404] on div "Hood Plank @ 3020 2x Channel @ 600L 2x End Caps 2x Fins @ 2x Brackets @ 354L x …" at bounding box center [326, 425] width 120 height 52
click at [459, 370] on div "Window Hood Hood Plank @ 5996L x 3x Channel @ 600L x 3x End Caps 3x Fins @ 3x B…" at bounding box center [481, 331] width 461 height 88
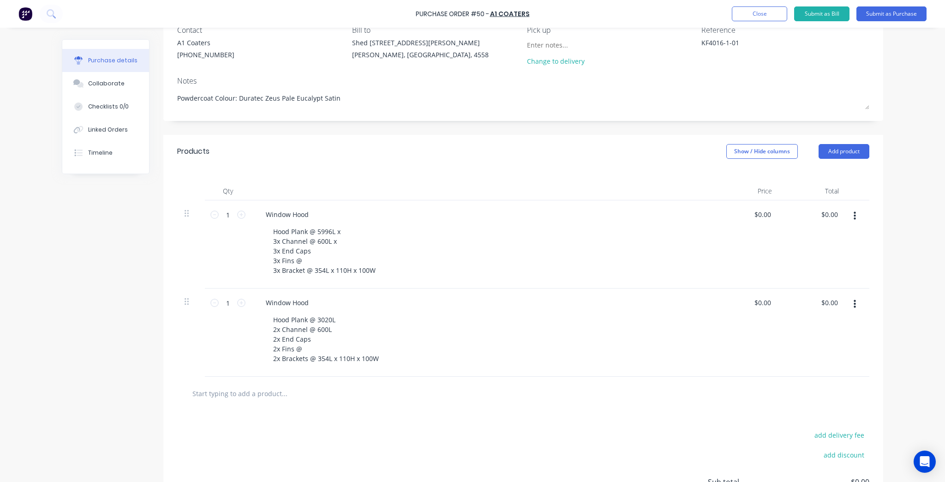
scroll to position [28, 0]
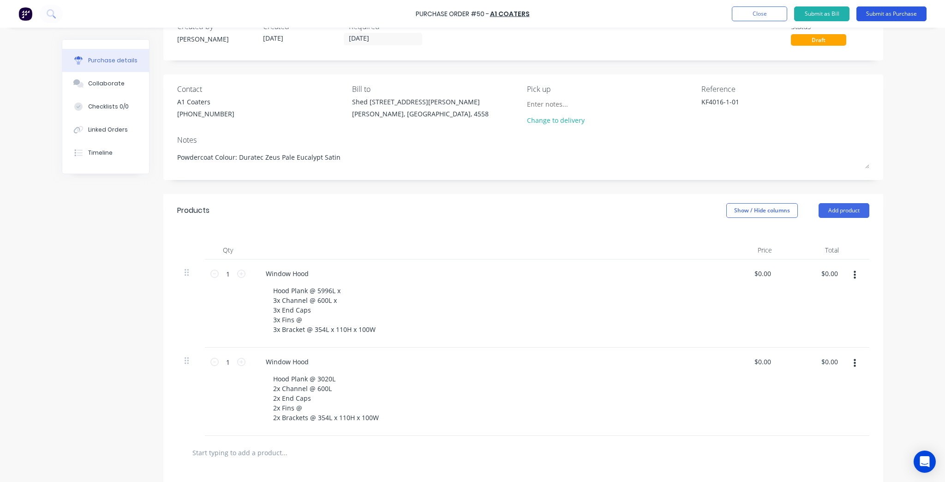
click at [878, 13] on button "Submit as Purchase" at bounding box center [891, 13] width 70 height 15
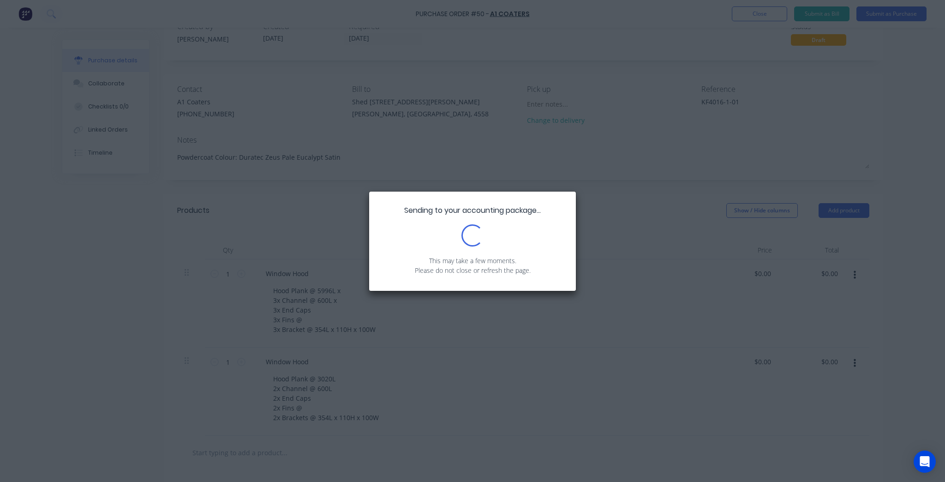
type textarea "x"
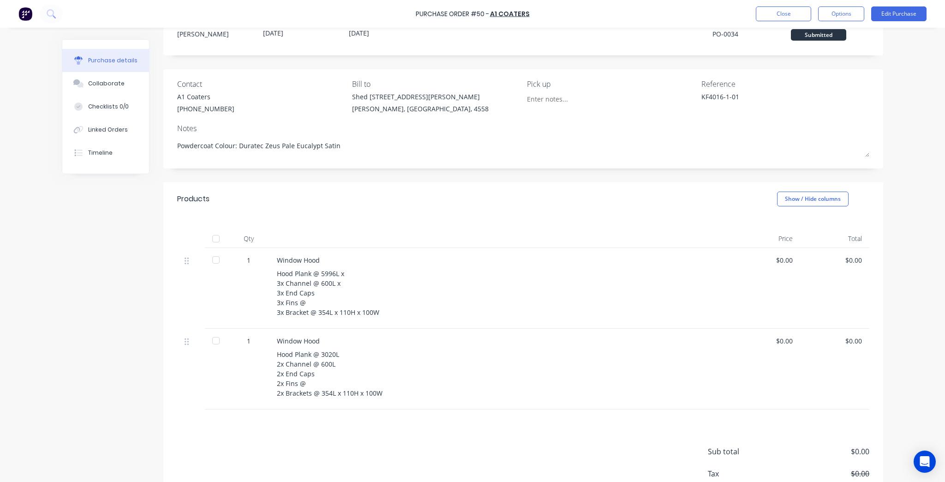
scroll to position [0, 0]
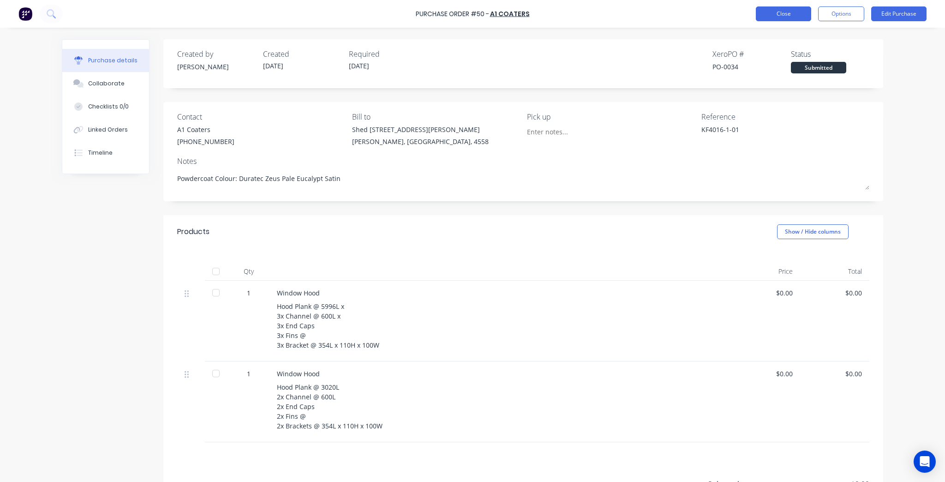
click at [768, 11] on button "Close" at bounding box center [783, 13] width 55 height 15
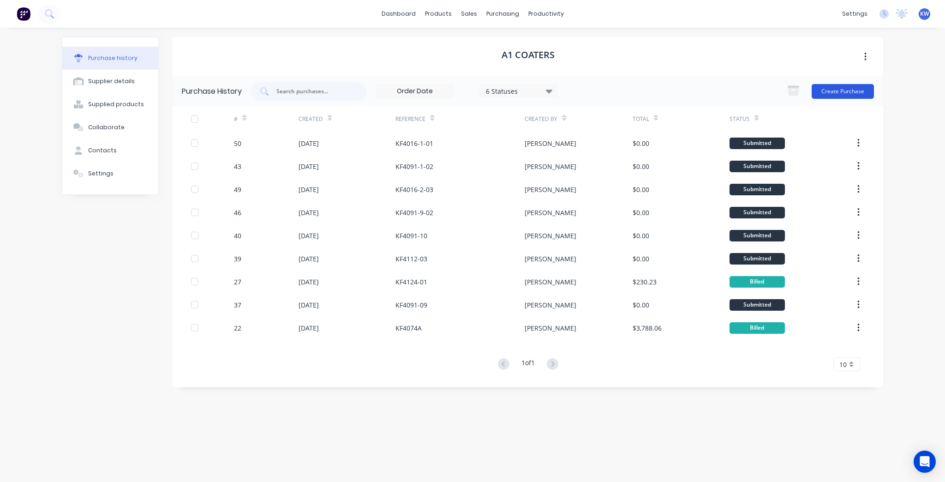
click at [861, 89] on button "Create Purchase" at bounding box center [842, 91] width 62 height 15
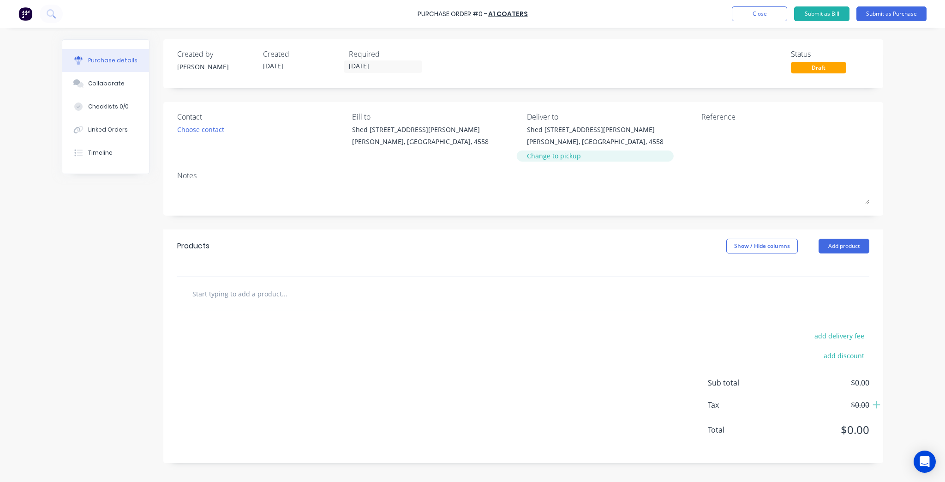
click at [556, 158] on div "Change to pickup" at bounding box center [595, 156] width 137 height 10
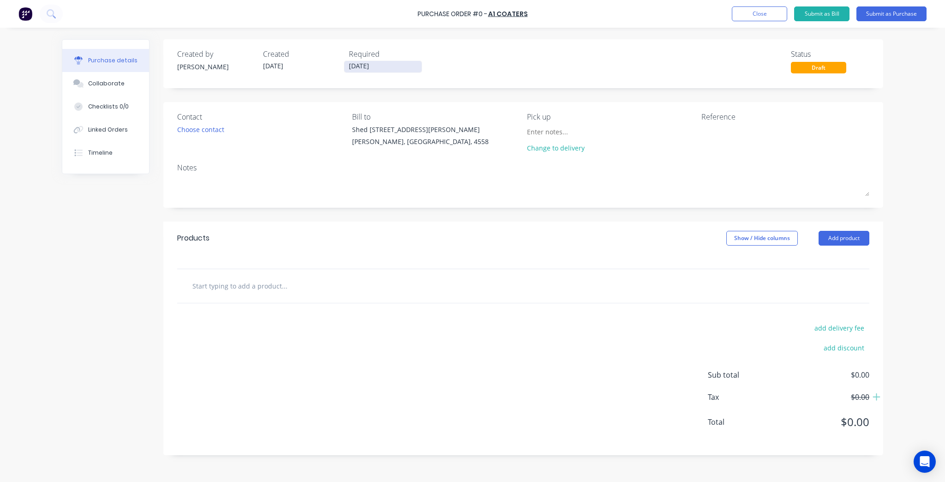
click at [358, 65] on input "[DATE]" at bounding box center [382, 67] width 77 height 12
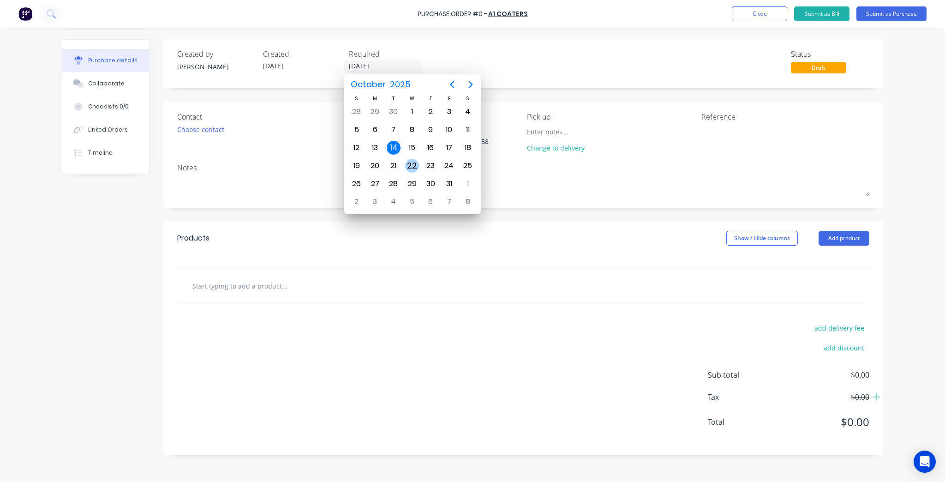
click at [403, 161] on div "22" at bounding box center [412, 166] width 18 height 18
type input "[DATE]"
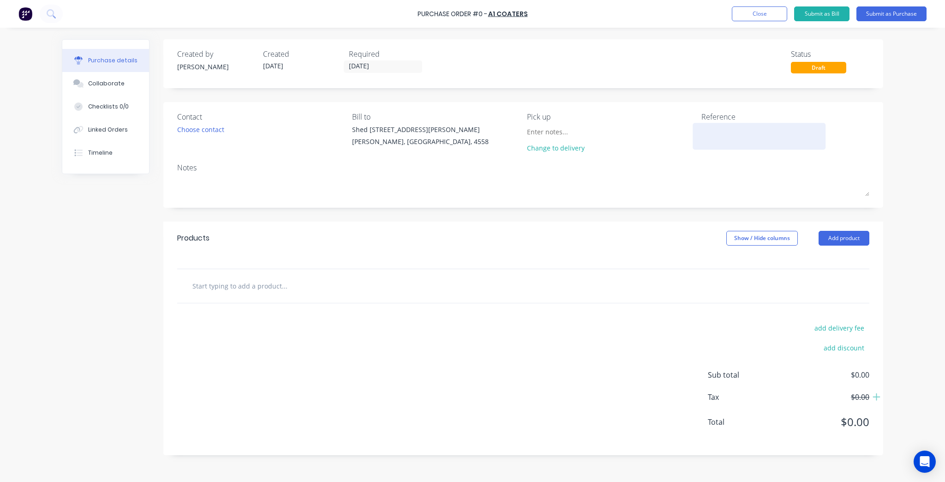
click at [719, 127] on textarea at bounding box center [758, 135] width 115 height 21
type textarea "KF4016"
type textarea "x"
type textarea "KF4016-"
type textarea "x"
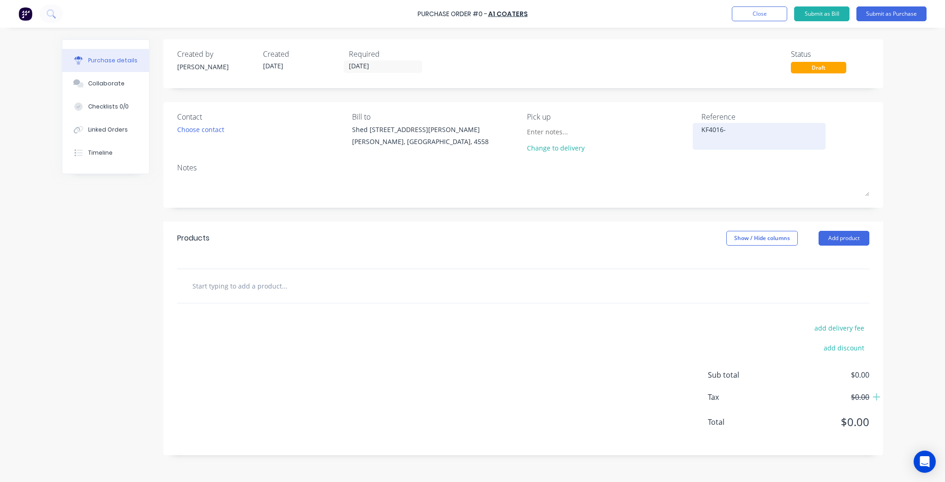
type textarea "KF4016-3"
type textarea "x"
type textarea "KF4016-3-"
type textarea "x"
type textarea "KF4016-3-0"
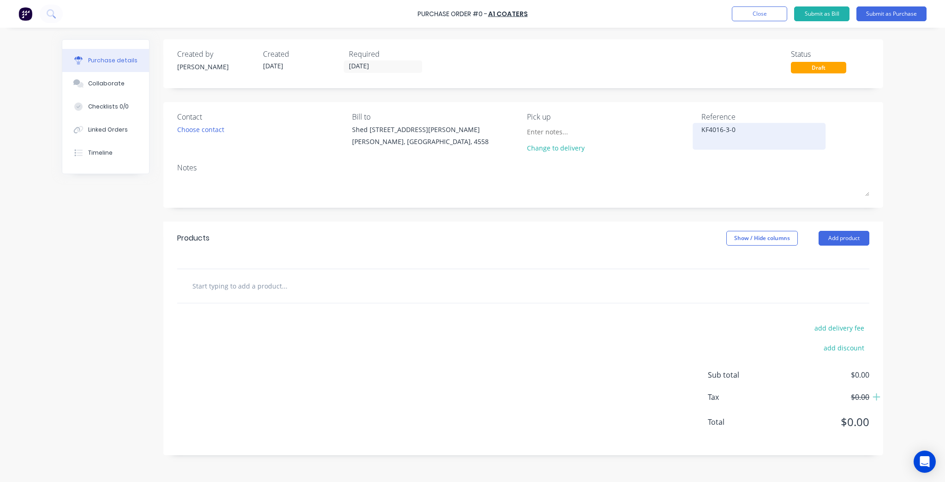
type textarea "x"
type textarea "KF4016-3-03"
type textarea "x"
type textarea "KF4016-3-03"
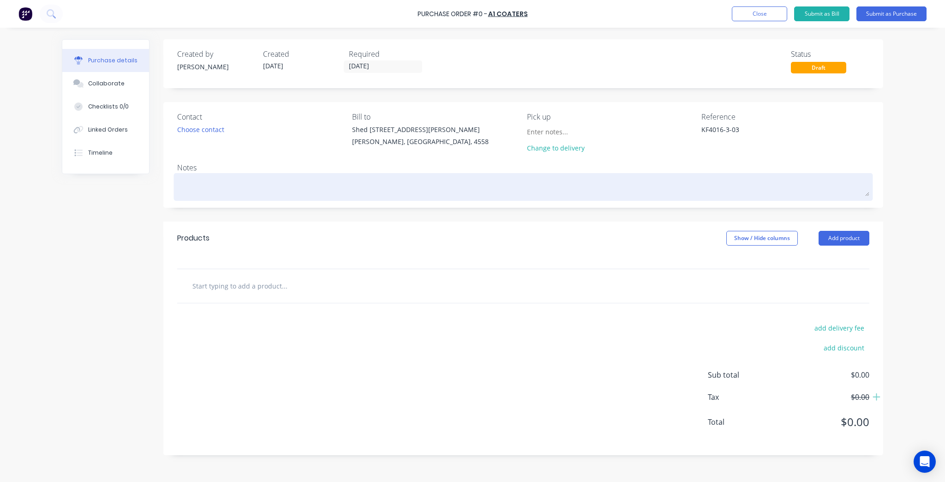
click at [258, 178] on textarea at bounding box center [523, 185] width 692 height 21
type textarea "x"
type textarea "P"
type textarea "x"
type textarea "Po"
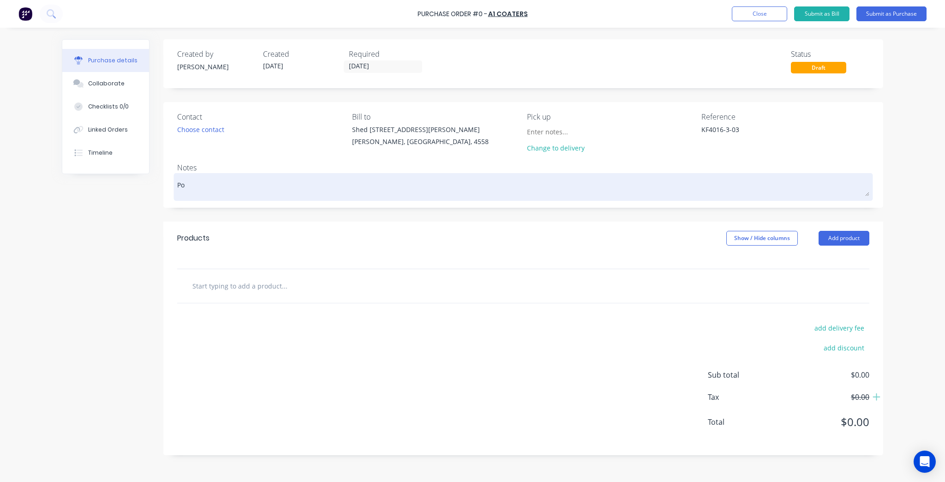
type textarea "x"
type textarea "Pow"
type textarea "x"
type textarea "Powe"
type textarea "x"
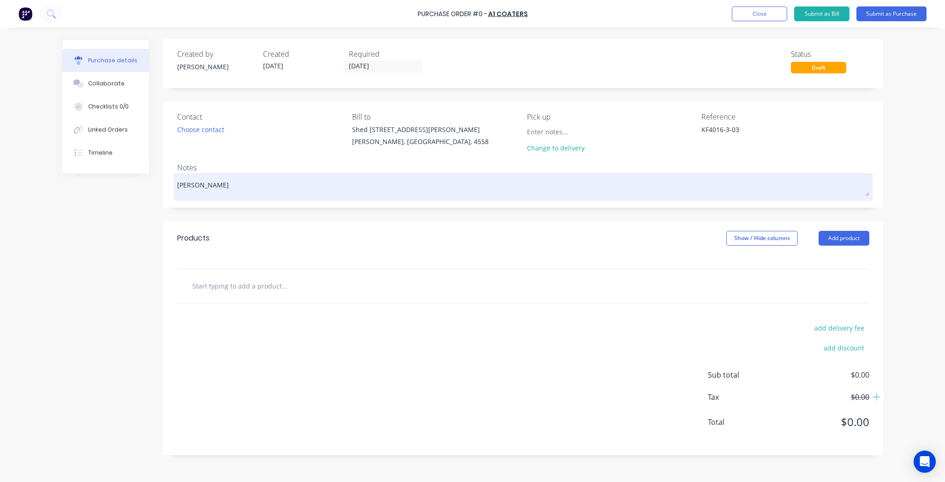
type textarea "Pow"
type textarea "x"
type textarea "Powd"
type textarea "x"
type textarea "Powde"
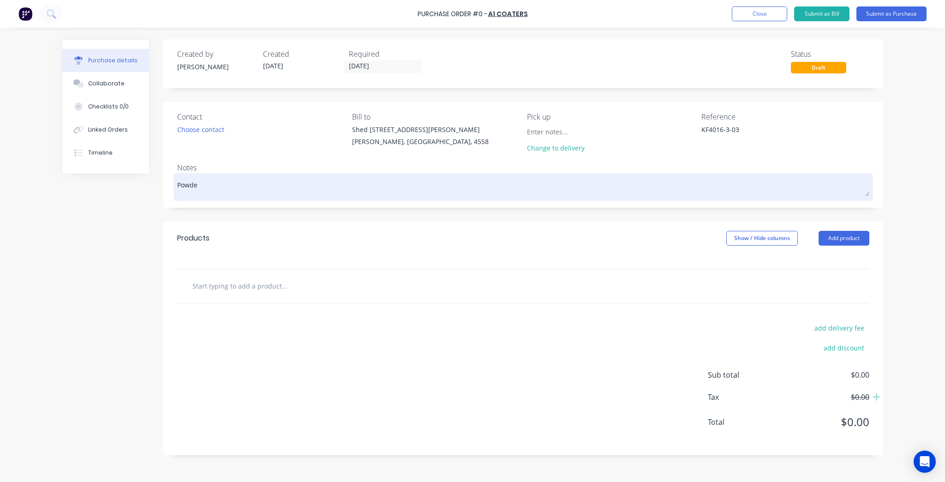
type textarea "x"
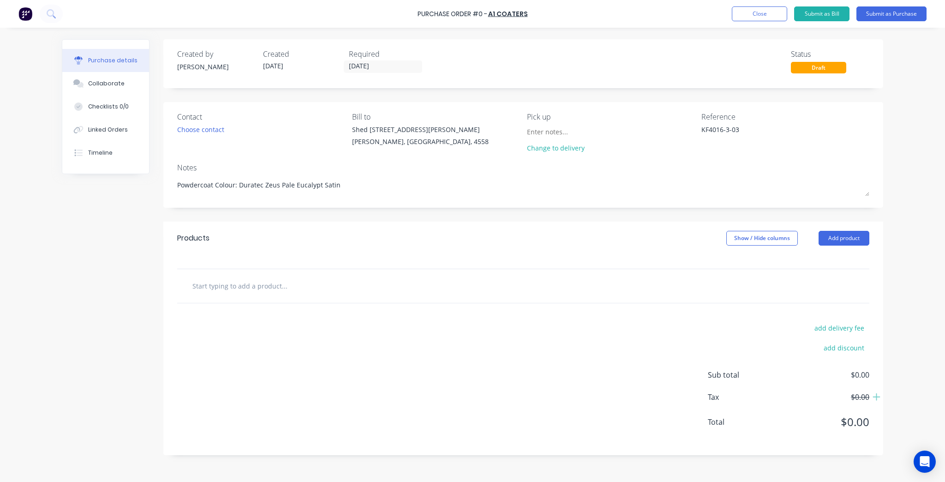
click at [236, 283] on input "text" at bounding box center [284, 285] width 185 height 18
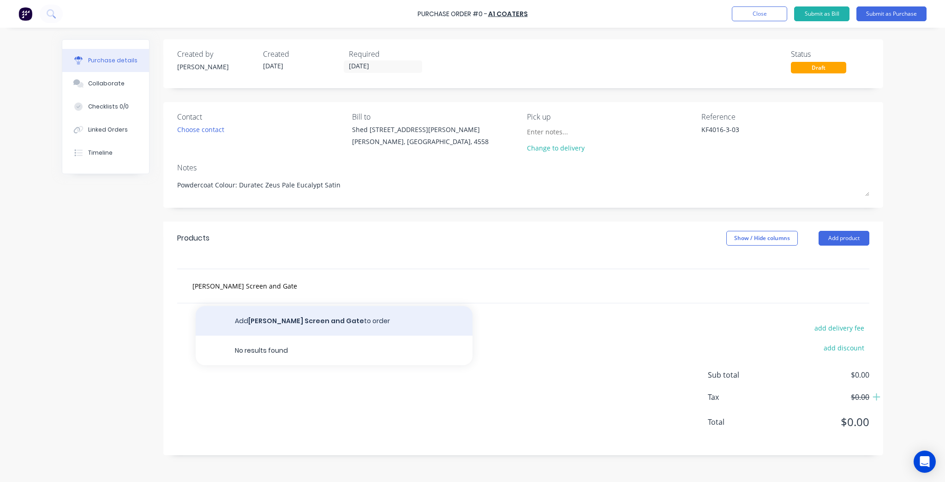
click at [273, 316] on button "Add Batten Screen and Gate to order" at bounding box center [334, 321] width 277 height 30
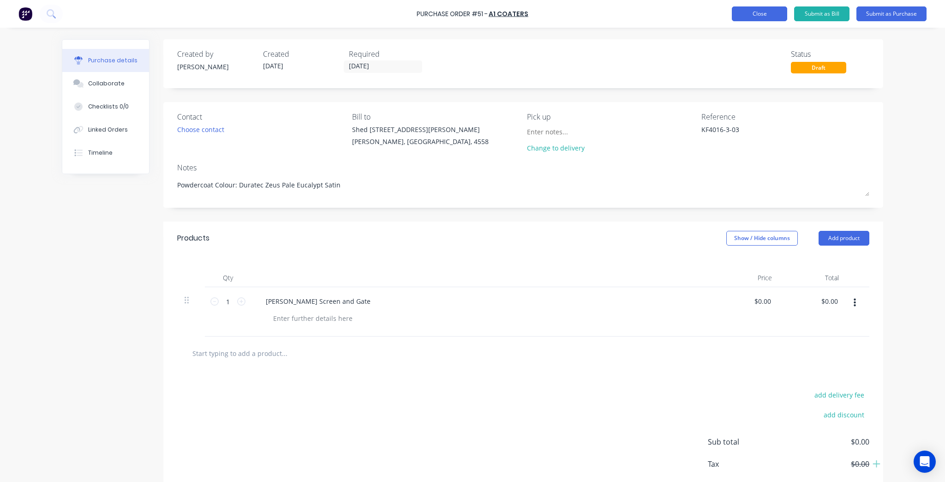
click at [763, 17] on button "Close" at bounding box center [759, 13] width 55 height 15
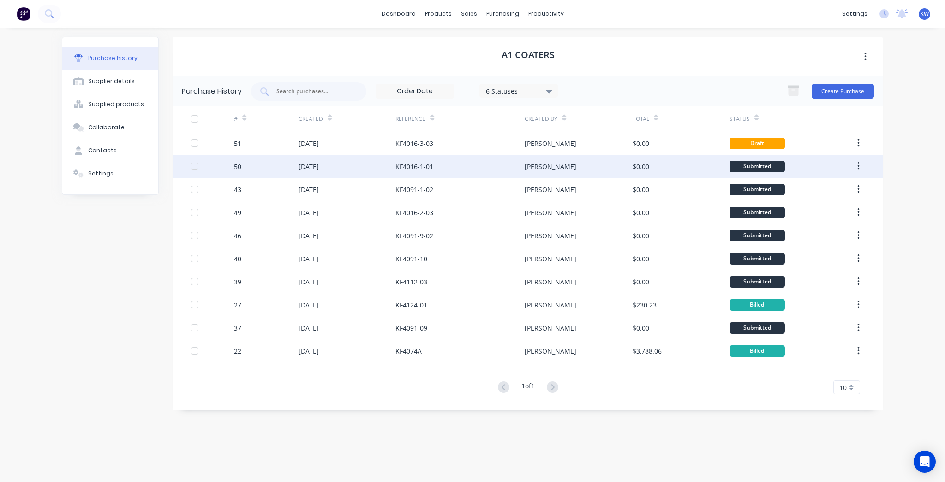
click at [500, 162] on div "KF4016-1-01" at bounding box center [459, 166] width 129 height 23
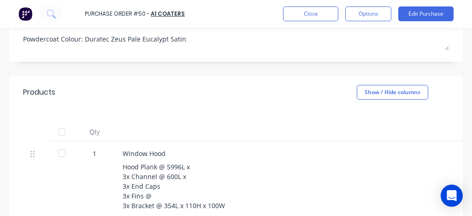
scroll to position [185, 0]
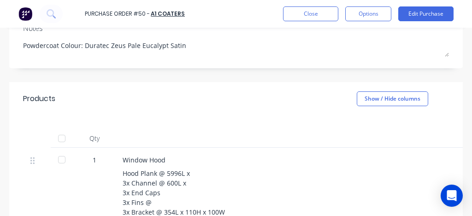
click at [157, 168] on div "Hood Plank @ 5996L x 3x Channel @ 600L x 3x End Caps 3x Fins @ 3x Bracket @ 354…" at bounding box center [346, 192] width 447 height 48
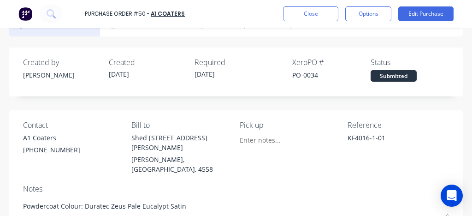
scroll to position [0, 0]
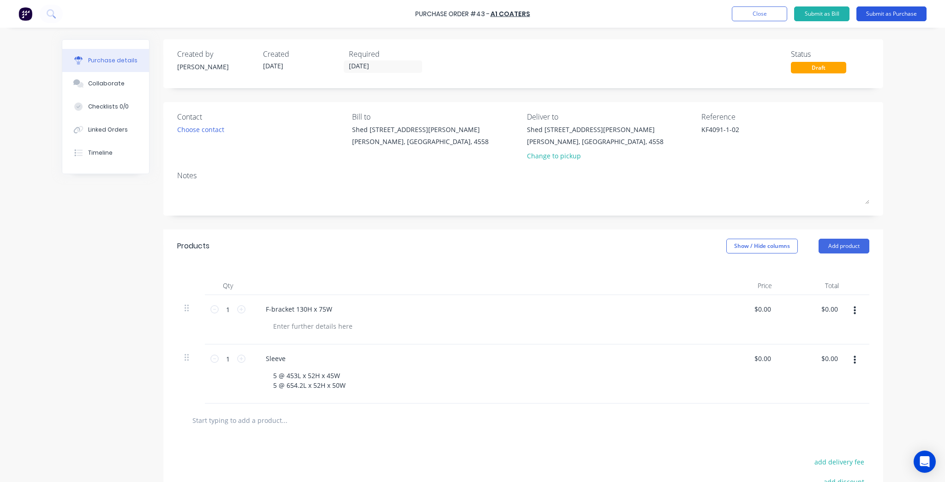
click at [902, 11] on button "Submit as Purchase" at bounding box center [891, 13] width 70 height 15
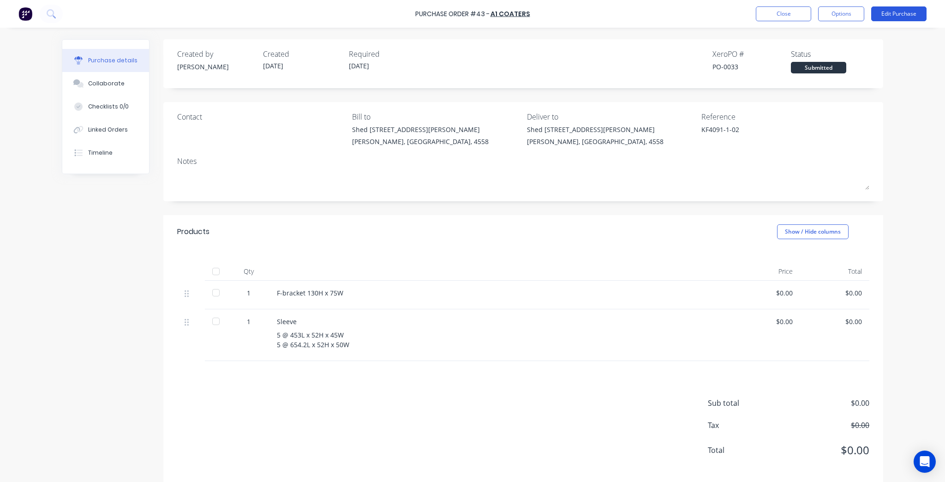
click at [900, 14] on button "Edit Purchase" at bounding box center [898, 13] width 55 height 15
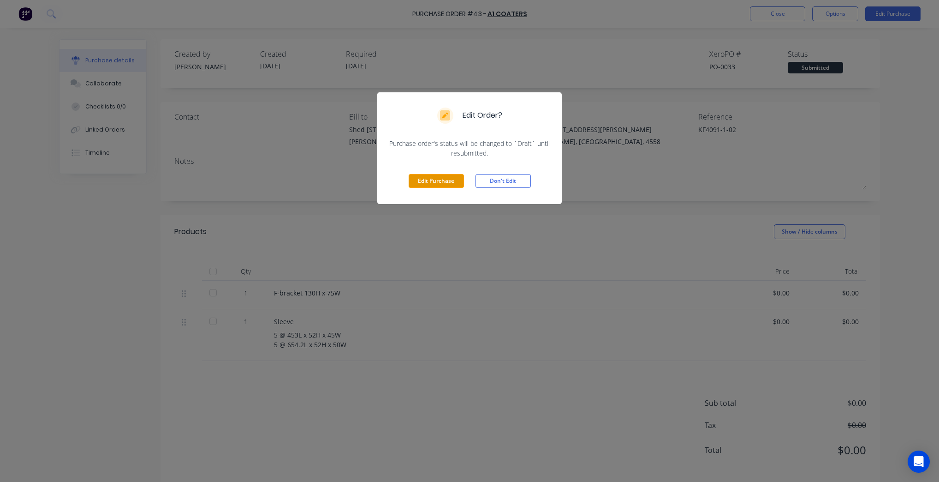
click at [419, 179] on button "Edit Purchase" at bounding box center [436, 181] width 55 height 14
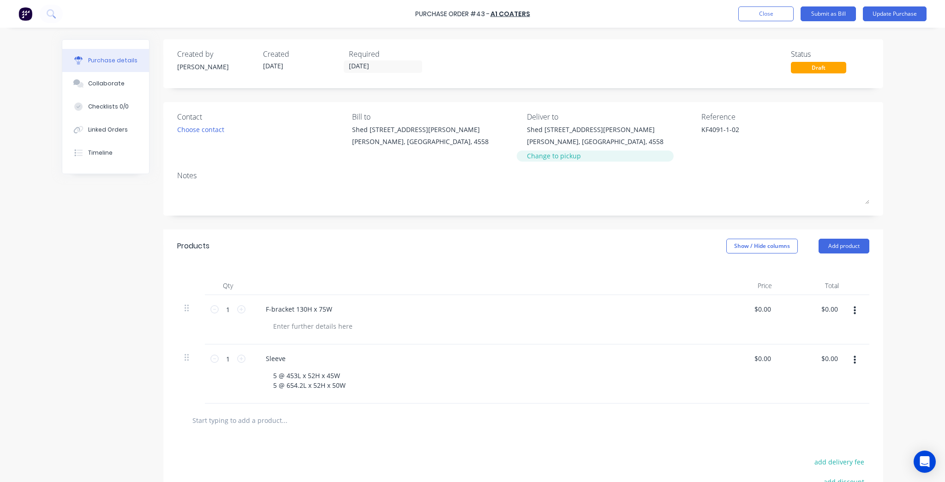
click at [555, 153] on div "Change to pickup" at bounding box center [595, 156] width 137 height 10
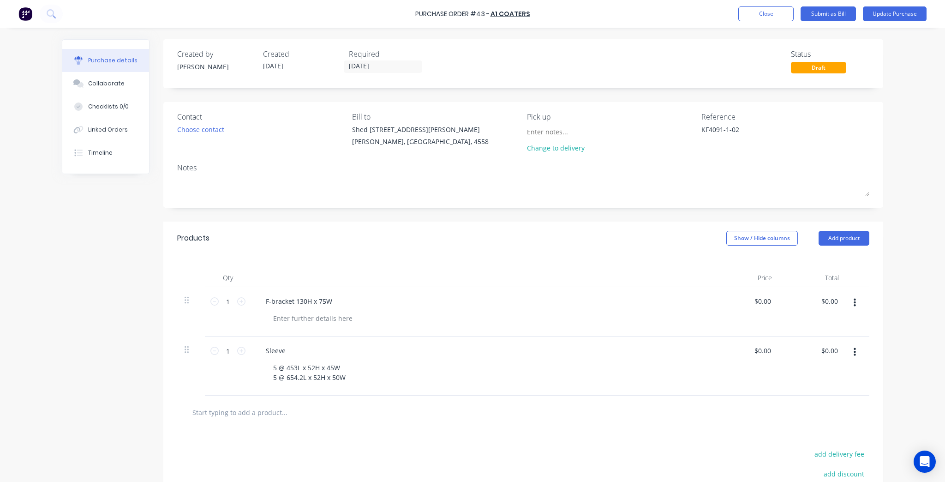
click at [356, 56] on div "Required" at bounding box center [388, 53] width 78 height 11
click at [356, 67] on input "10/10/25" at bounding box center [382, 67] width 77 height 12
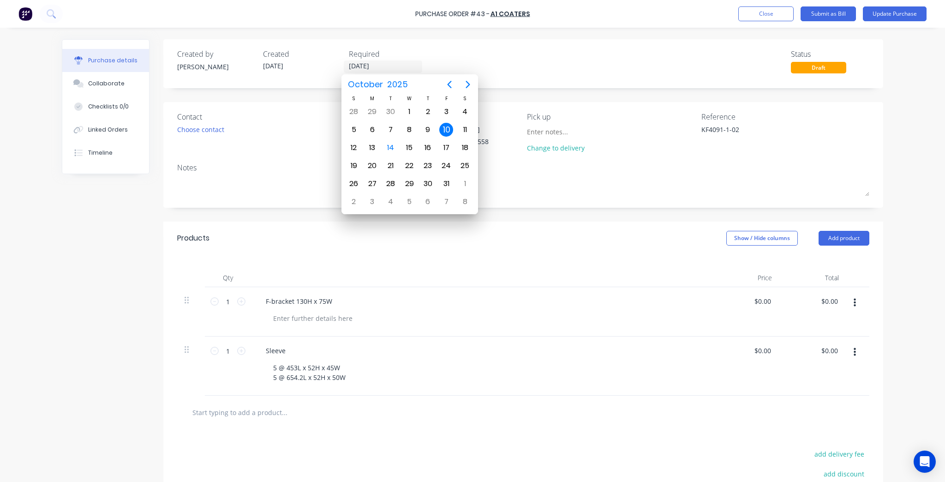
drag, startPoint x: 588, startPoint y: 45, endPoint x: 682, endPoint y: 3, distance: 102.4
click at [588, 44] on div "Created by Kim Created 10/10/25 Required 10/10/25 Status Draft" at bounding box center [523, 63] width 720 height 49
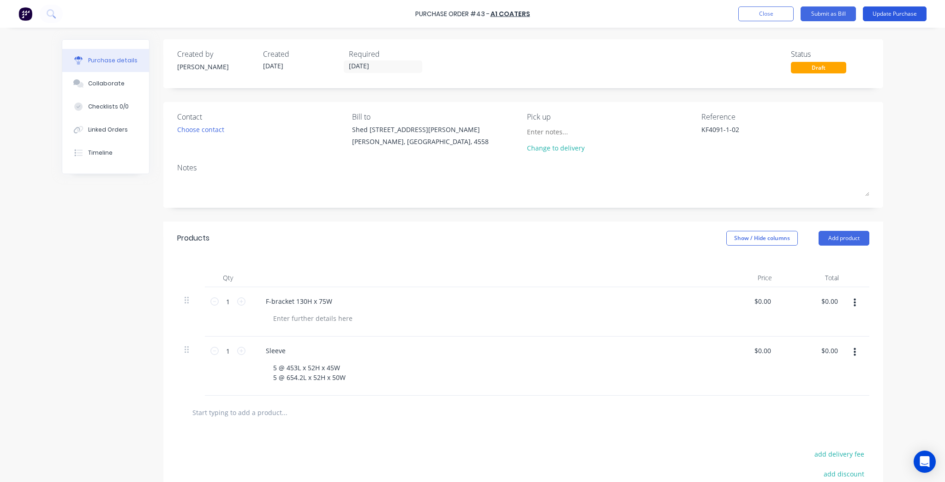
click at [876, 16] on button "Update Purchase" at bounding box center [895, 13] width 64 height 15
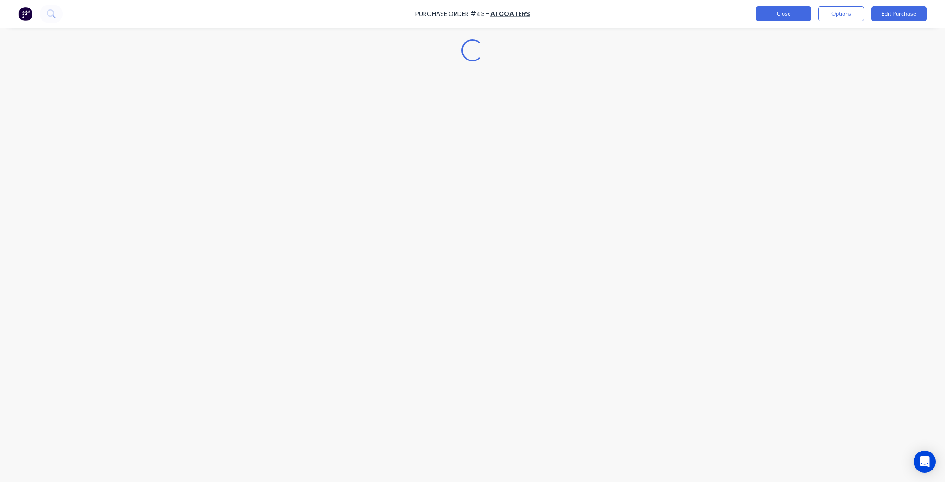
type textarea "x"
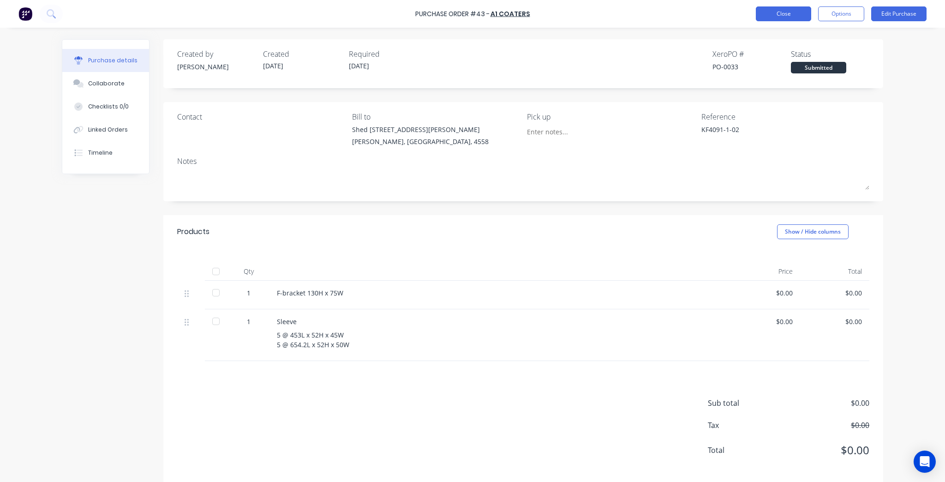
click at [793, 11] on button "Close" at bounding box center [783, 13] width 55 height 15
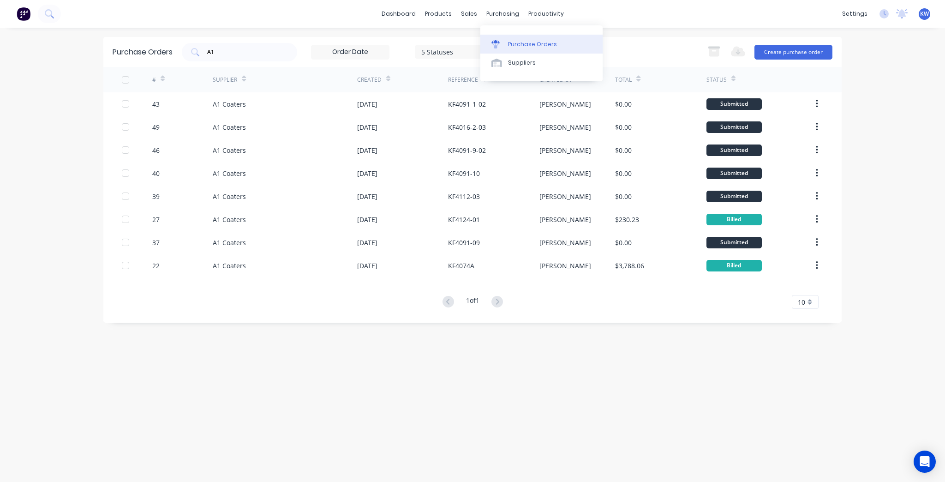
click at [516, 39] on link "Purchase Orders" at bounding box center [541, 44] width 122 height 18
click at [524, 47] on div "Purchase Orders" at bounding box center [532, 44] width 49 height 8
click at [406, 13] on link "dashboard" at bounding box center [398, 14] width 43 height 14
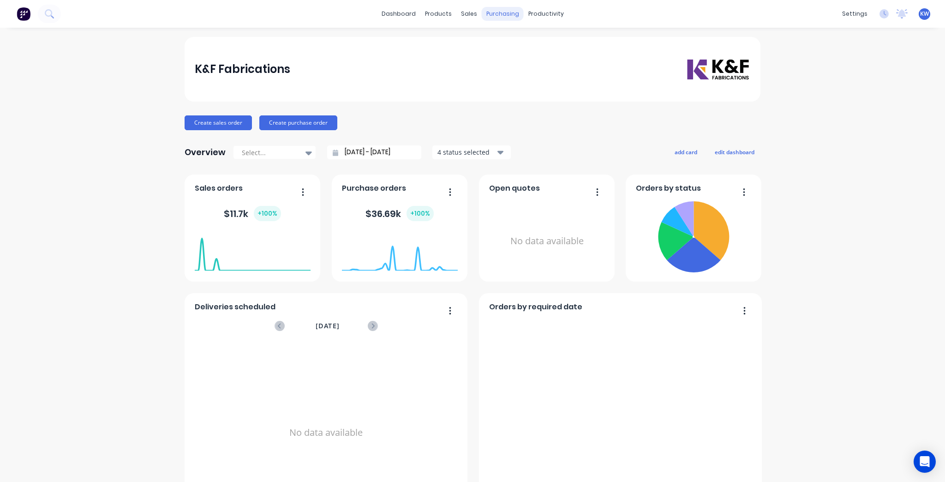
click at [504, 17] on div "purchasing" at bounding box center [503, 14] width 42 height 14
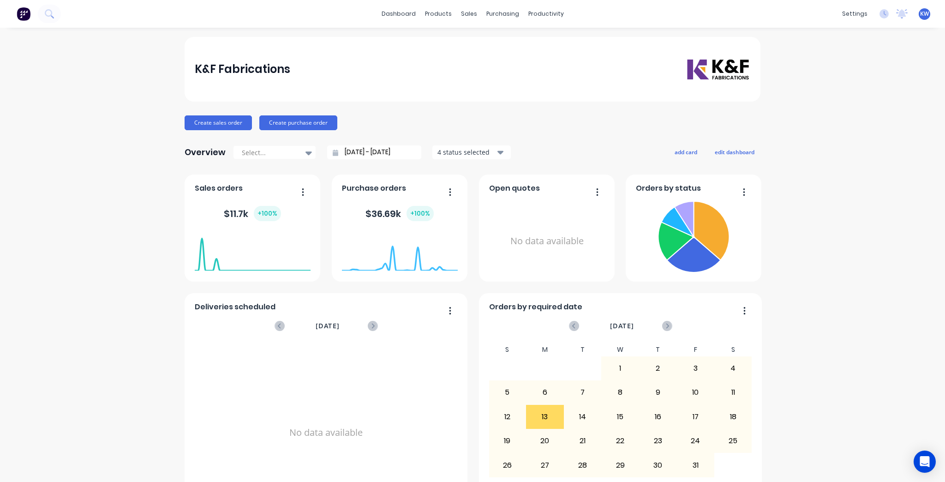
click at [28, 7] on img at bounding box center [24, 14] width 14 height 14
click at [495, 12] on div "purchasing" at bounding box center [503, 14] width 42 height 14
click at [504, 43] on link "Purchase Orders" at bounding box center [538, 44] width 122 height 18
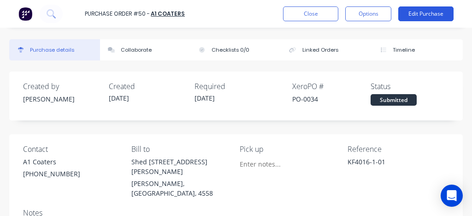
click at [421, 13] on button "Edit Purchase" at bounding box center [426, 13] width 55 height 15
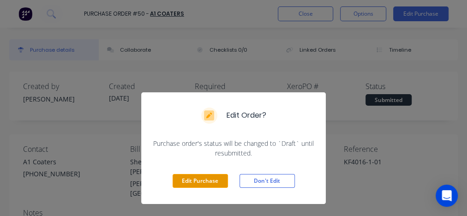
click at [185, 181] on button "Edit Purchase" at bounding box center [200, 181] width 55 height 14
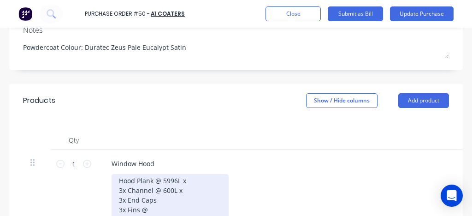
scroll to position [221, 0]
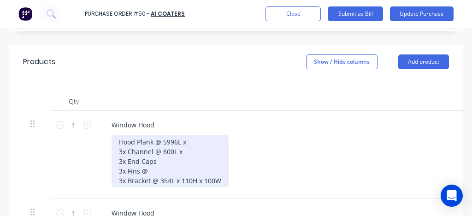
click at [154, 146] on div "Hood Plank @ 5996L x 3x Channel @ 600L x 3x End Caps 3x Fins @ 3x Bracket @ 354…" at bounding box center [170, 161] width 117 height 52
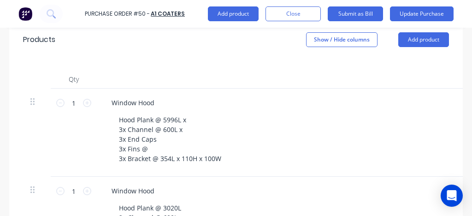
scroll to position [258, 0]
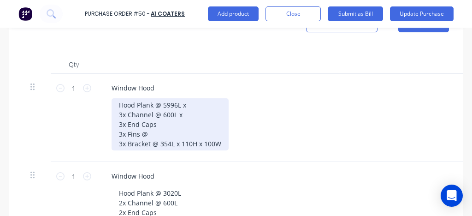
type textarea "x"
click at [196, 98] on div "Hood Plank @ 5996L x 3x Channel @ 600L x 3x End Caps 3x Fins @ 3x Bracket @ 354…" at bounding box center [170, 124] width 117 height 52
click at [203, 103] on div "Hood Plank @ 5996L x 600W 3x Channel @ 600L x 3x End Caps 3x Fins @ 3x Bracket …" at bounding box center [170, 124] width 117 height 52
click at [192, 105] on div "Hood Plank @ 5996L x 600W 3x Channel @ 600L x 3x End Caps 3x Fins @ 3x Bracket …" at bounding box center [170, 124] width 117 height 52
click at [179, 113] on div "Hood Plank @ 5996L x 600W 3x Channel @ 600L x 45W 3x End Caps 3x Fins @ 3x Brac…" at bounding box center [170, 124] width 117 height 52
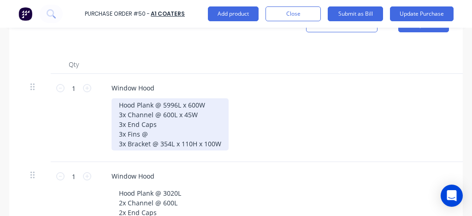
click at [167, 121] on div "Hood Plank @ 5996L x 600W 3x Channel @ 600L x 45W 3x End Caps 3x Fins @ 3x Brac…" at bounding box center [170, 124] width 117 height 52
click at [203, 127] on div "Hood Plank @ 5996L x 600W 3x Channel @ 600L x 45W 3x End Caps 3x Fins @ 3x Brac…" at bounding box center [170, 124] width 117 height 52
click at [185, 133] on div "Hood Plank @ 5996L x 600W 3x Channel @ 600L x 45W 3x End Caps 3x Fins @ 3x Brac…" at bounding box center [170, 124] width 117 height 52
click at [181, 125] on div "Hood Plank @ 5996L x 600W 3x Channel @ 600L x 45W 3x End Caps 3x Fins @ 3x Brac…" at bounding box center [170, 124] width 117 height 52
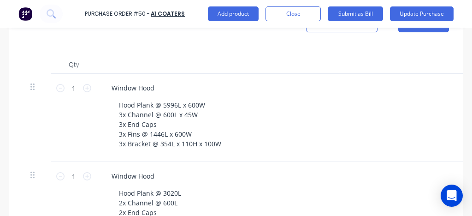
click at [347, 117] on div "Hood Plank @ 5996L x 600W 3x Channel @ 600L x 45W 3x End Caps 3x Fins @ 1446L x…" at bounding box center [331, 124] width 439 height 52
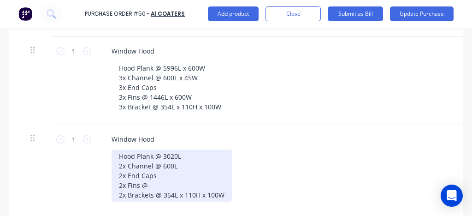
click at [190, 149] on div "Hood Plank @ 3020L 2x Channel @ 600L 2x End Caps 2x Fins @ 2x Brackets @ 354L x…" at bounding box center [172, 175] width 120 height 52
type textarea "x"
click at [191, 149] on div "Hood Plank @ 3020L 2x Channel @ 600L 2x End Caps 2x Fins @ 2x Brackets @ 354L x…" at bounding box center [172, 175] width 120 height 52
click at [198, 153] on div "Hood Plank @ 3020L x 600W 2x Channel @ 600L 2x End Caps 2x Fins @ 2x Brackets @…" at bounding box center [172, 175] width 120 height 52
click at [179, 168] on div "Hood Plank @ 3020L x 600W 2x Channel @ 600L x 45W 2x End Caps 2x Fins @ 2x Brac…" at bounding box center [172, 175] width 120 height 52
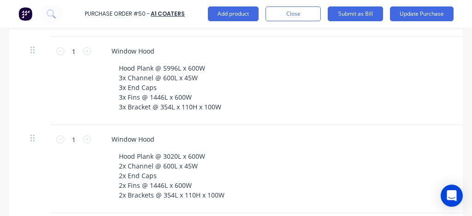
click at [291, 149] on div "Hood Plank @ 3020L x 600W 2x Channel @ 600L x 45W 2x End Caps 2x Fins @ 1446L x…" at bounding box center [331, 175] width 439 height 52
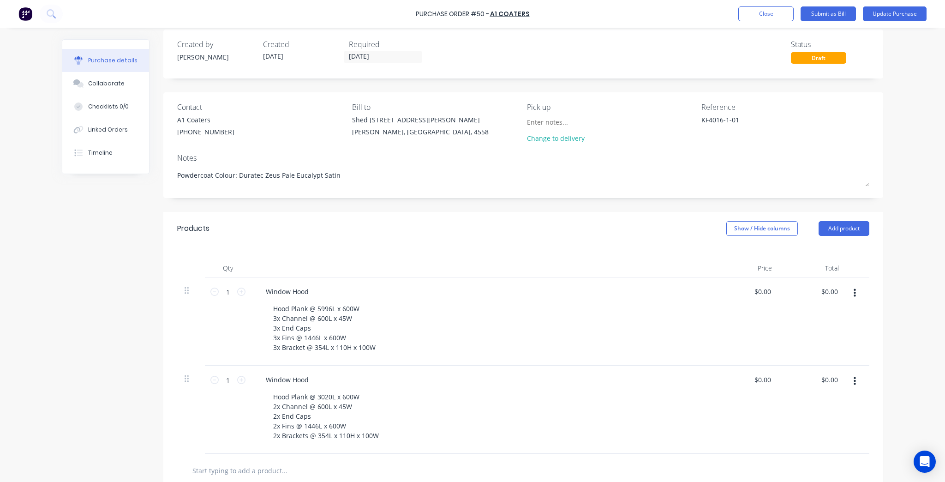
scroll to position [0, 0]
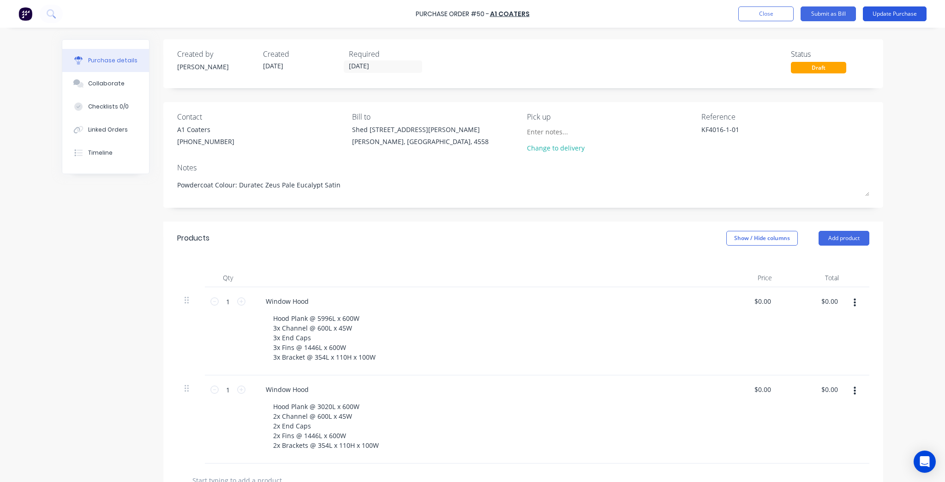
click at [472, 14] on button "Update Purchase" at bounding box center [895, 13] width 64 height 15
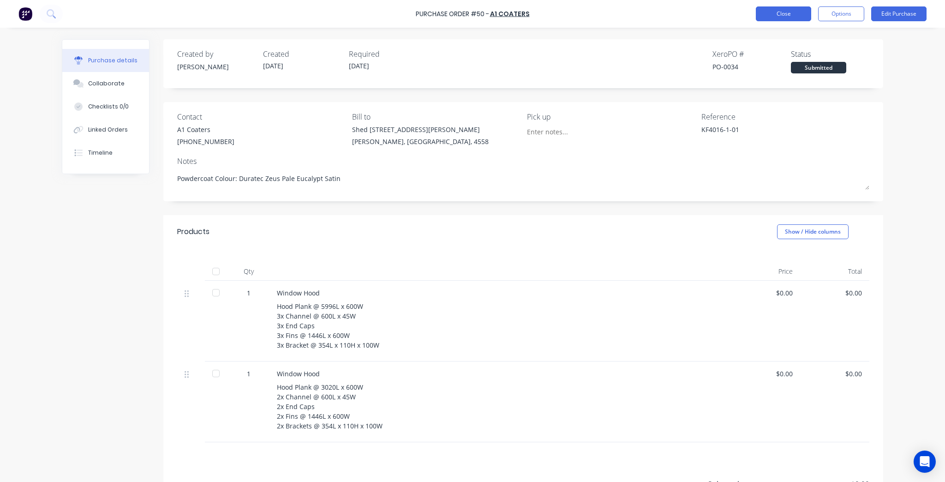
click at [472, 9] on button "Close" at bounding box center [783, 13] width 55 height 15
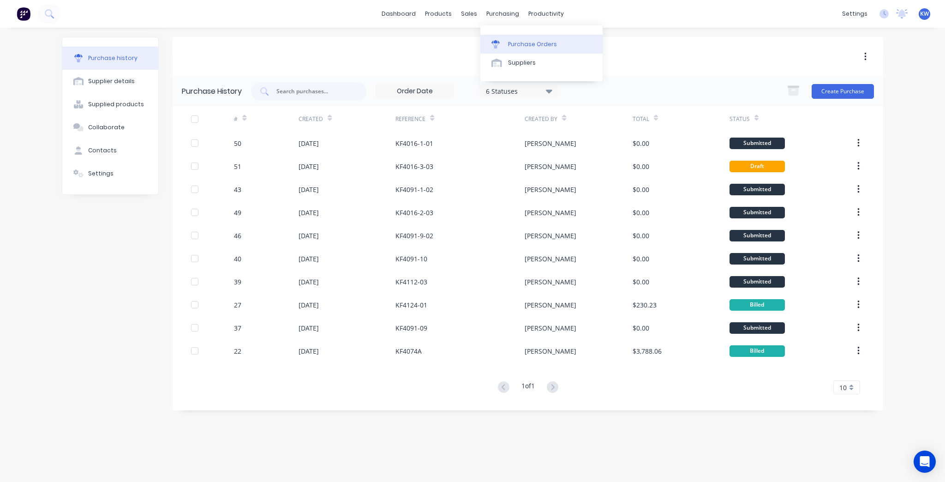
click at [472, 39] on link "Purchase Orders" at bounding box center [541, 44] width 122 height 18
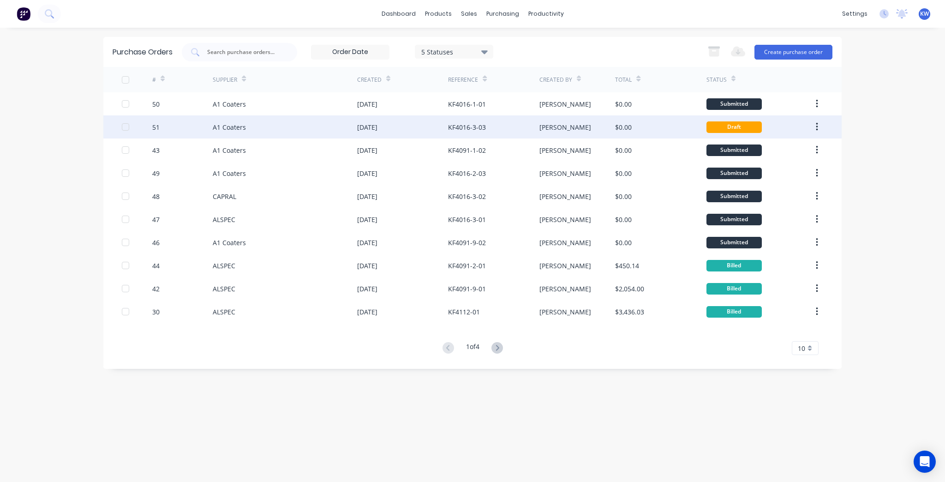
click at [472, 130] on div "[PERSON_NAME]" at bounding box center [565, 127] width 52 height 10
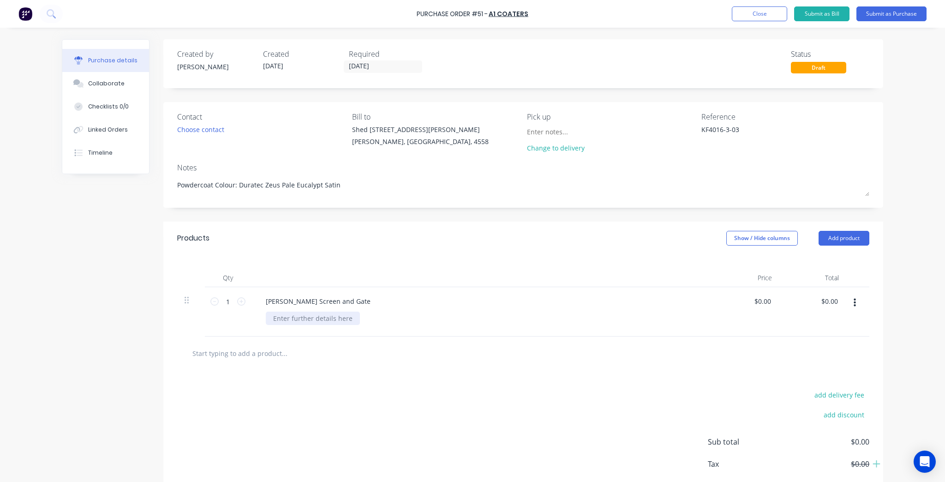
click at [289, 215] on div at bounding box center [313, 317] width 94 height 13
type textarea "x"
click at [472, 215] on div "Purchase Order #51 - A1 Coaters Add product Close Submit as Bill Submit as Purc…" at bounding box center [472, 241] width 945 height 482
